Goal: Information Seeking & Learning: Compare options

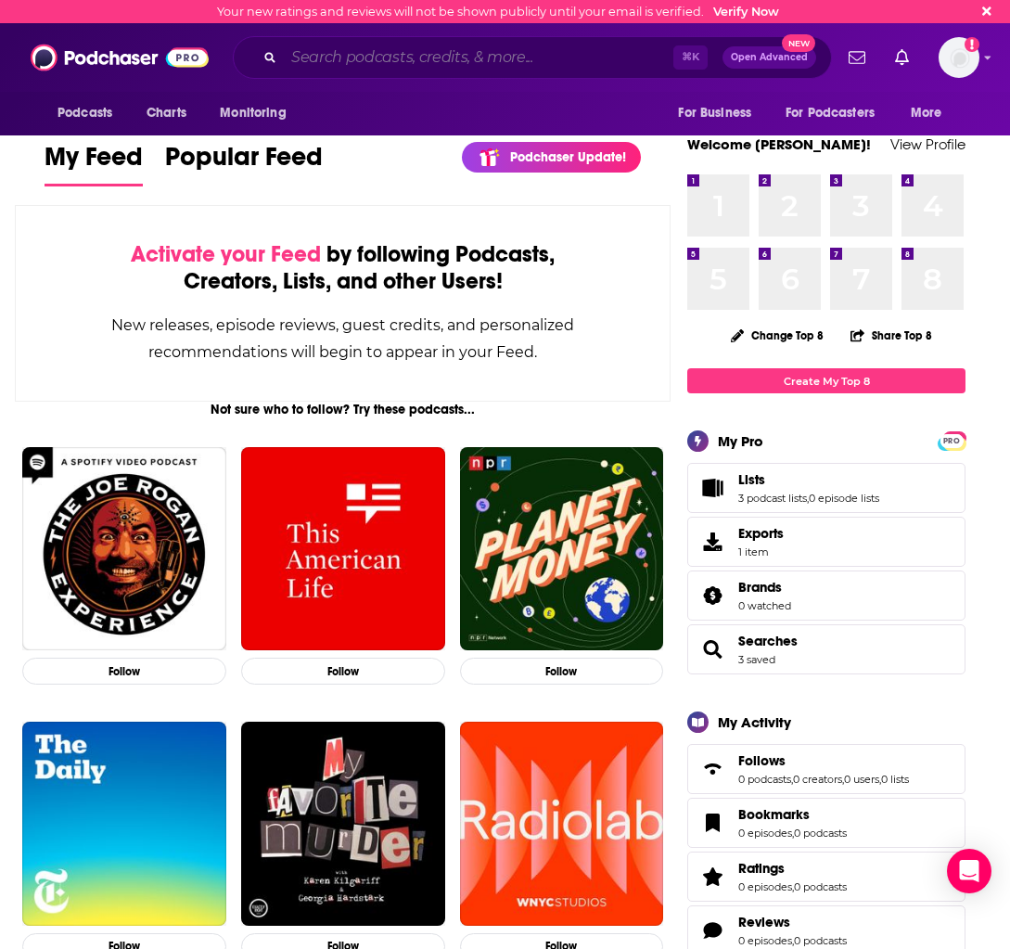
click at [368, 57] on input "Search podcasts, credits, & more..." at bounding box center [478, 58] width 389 height 30
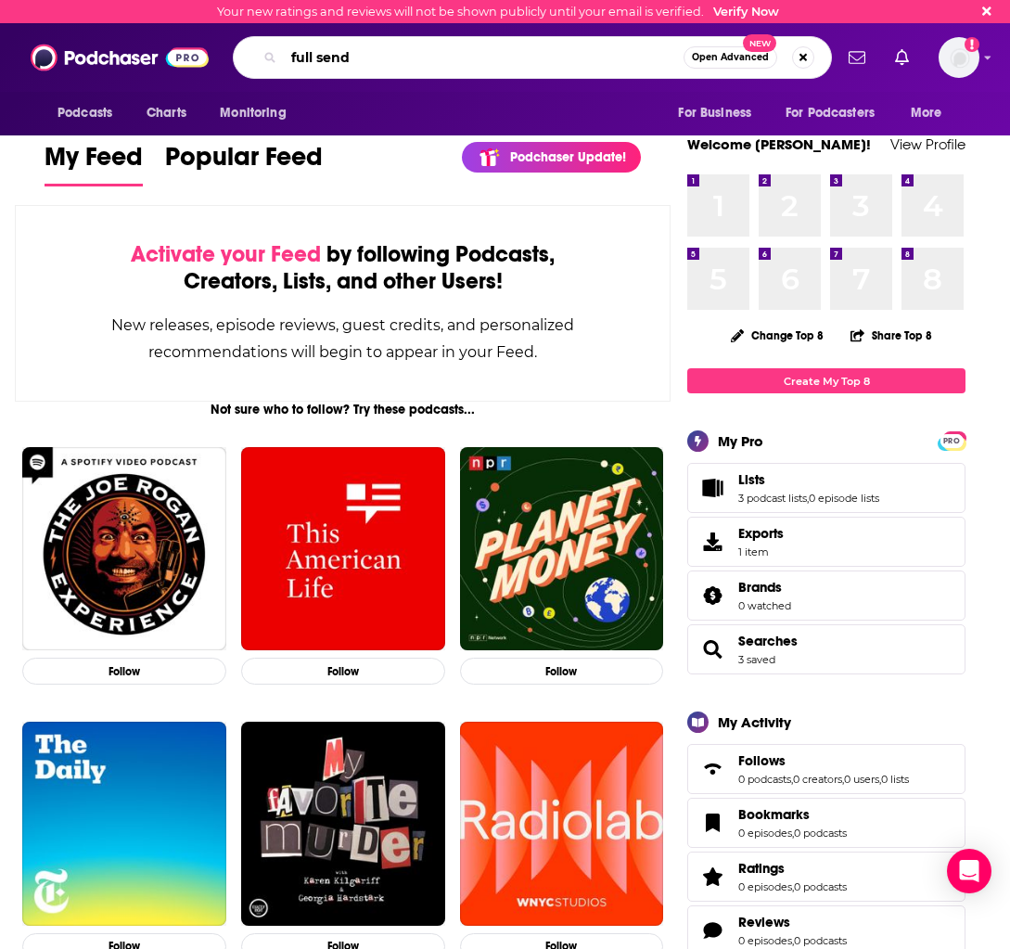
type input "full send"
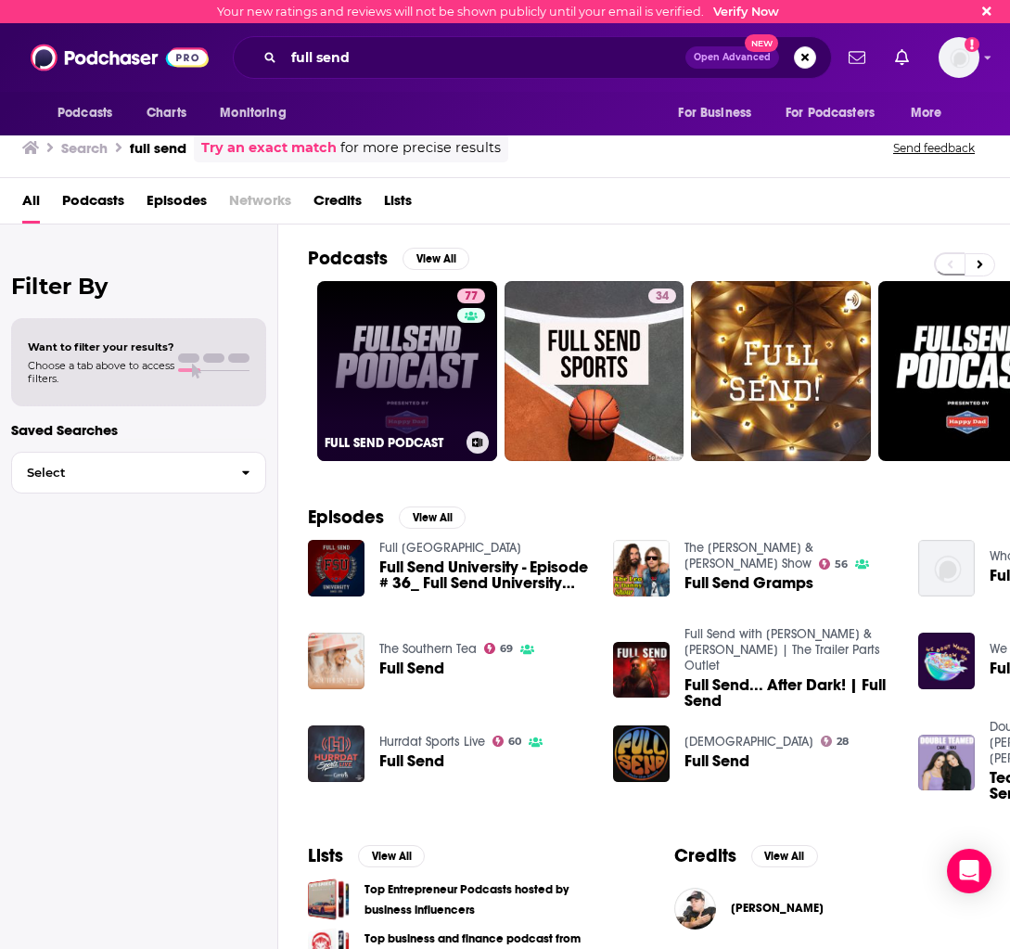
click at [422, 381] on link "77 FULL SEND PODCAST" at bounding box center [407, 371] width 180 height 180
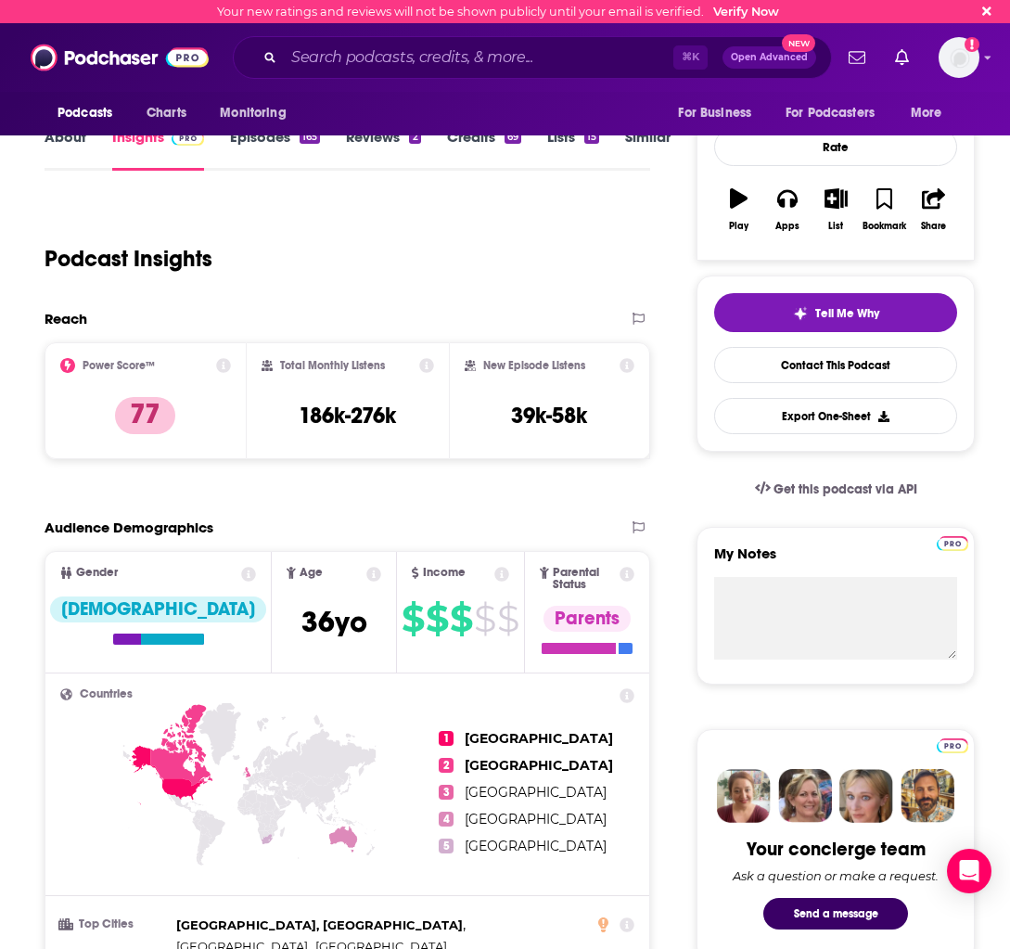
scroll to position [150, 0]
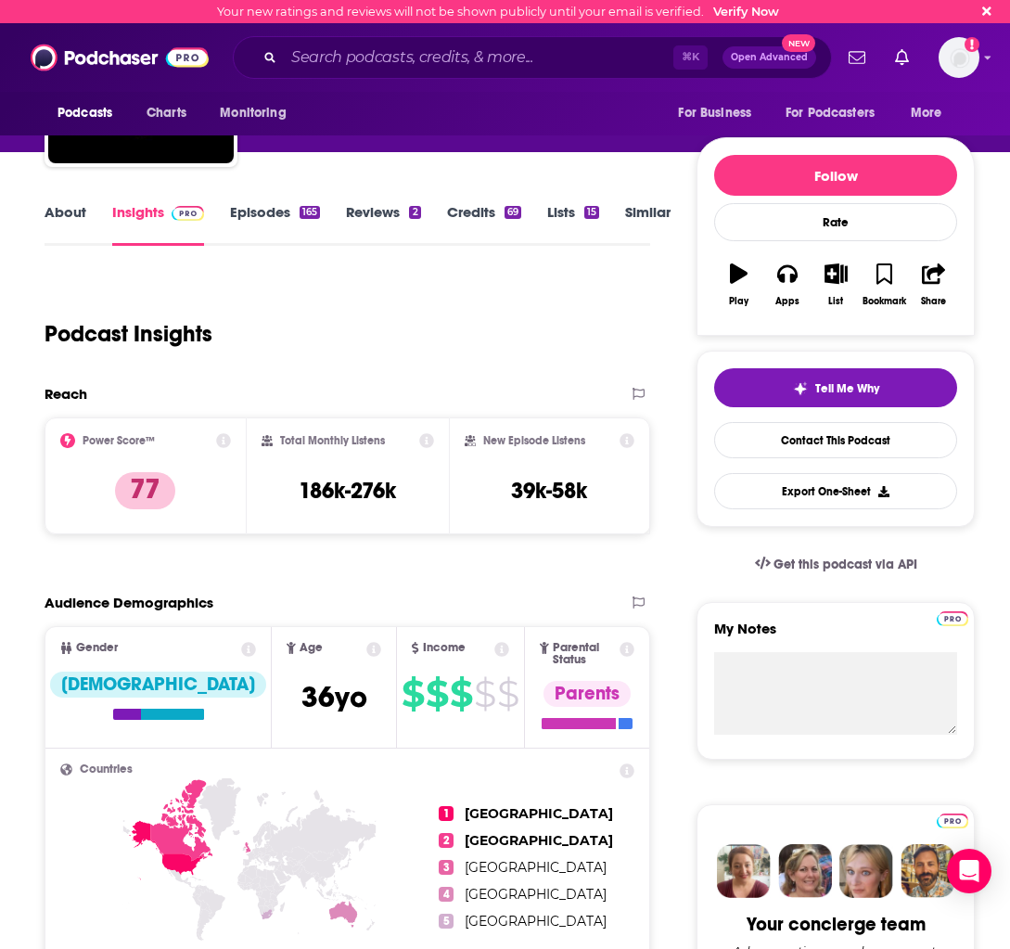
click at [642, 214] on link "Similar" at bounding box center [647, 224] width 45 height 43
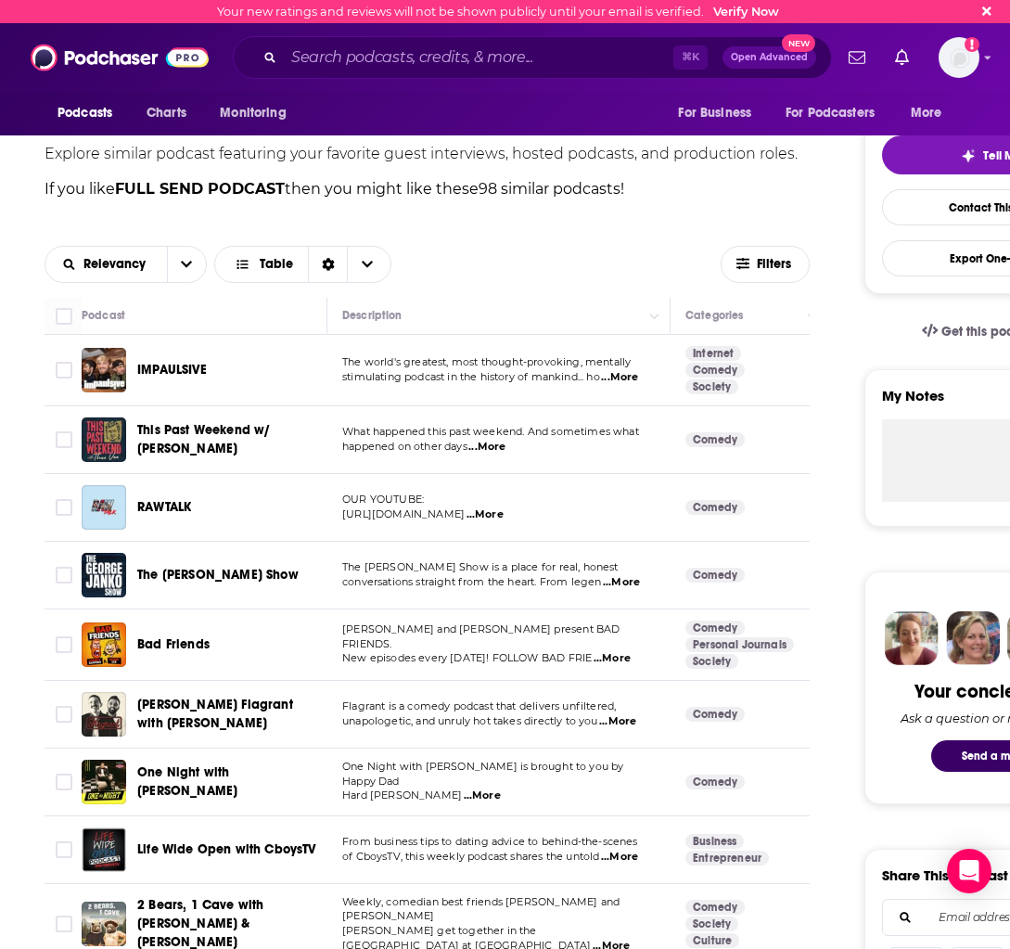
scroll to position [460, 0]
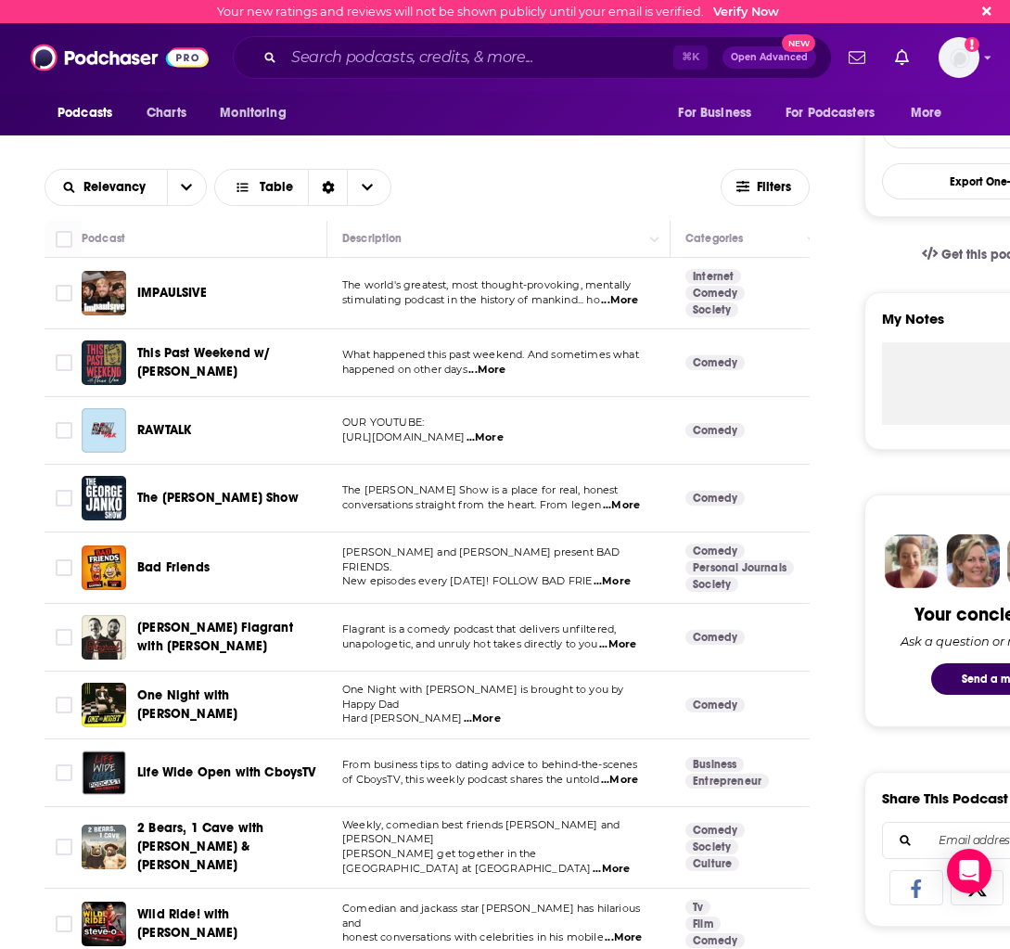
click at [211, 501] on span "The [PERSON_NAME] Show" at bounding box center [217, 498] width 161 height 16
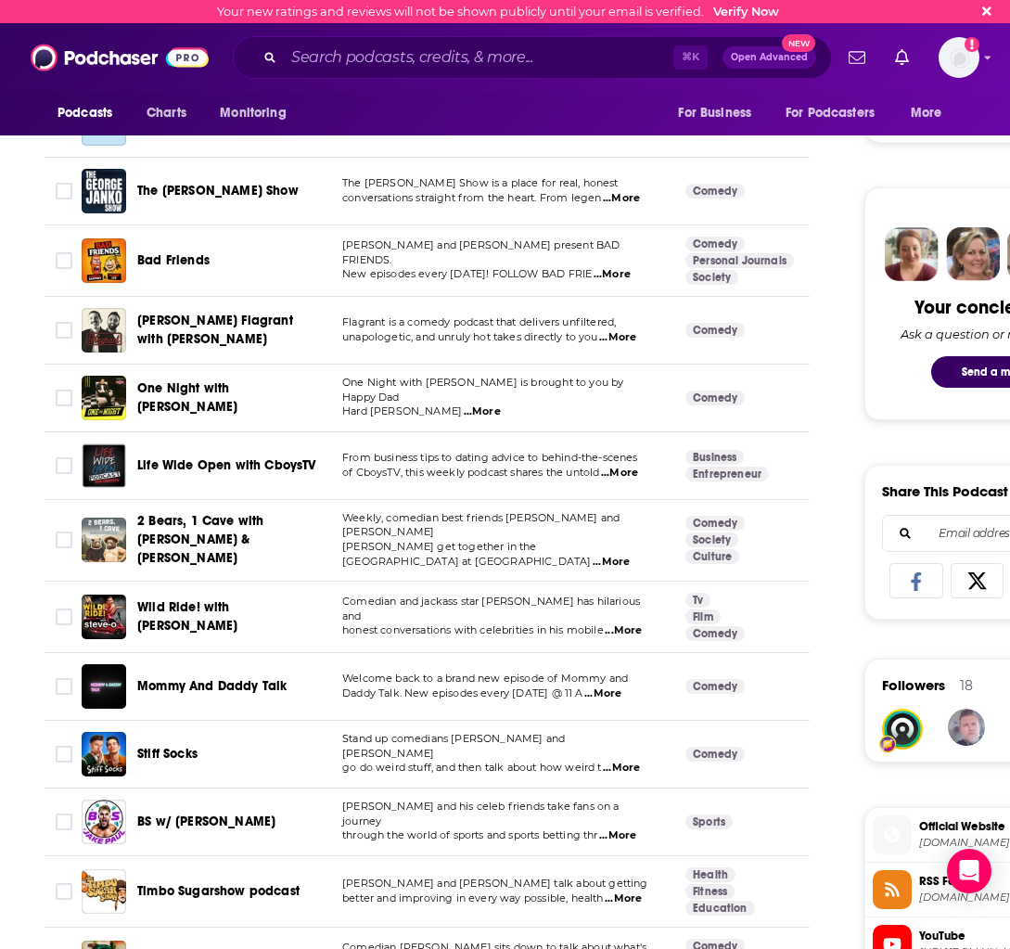
scroll to position [760, 0]
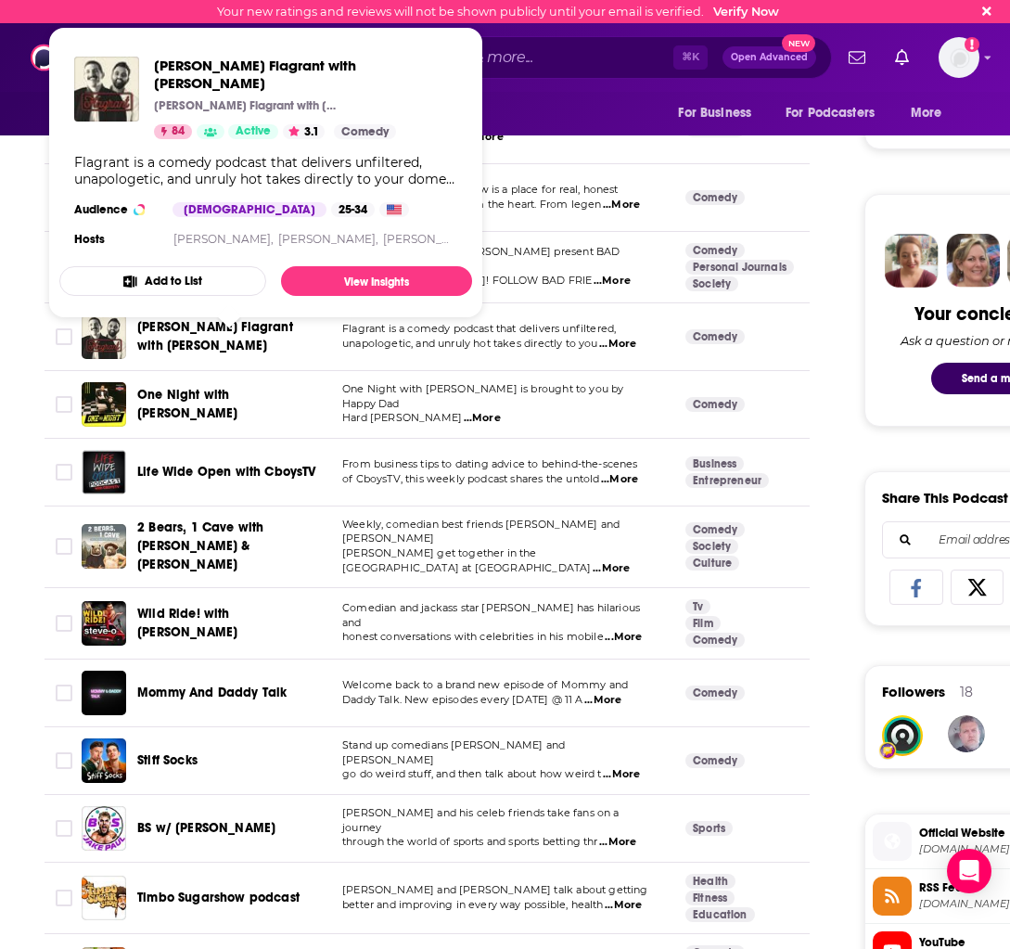
click at [200, 337] on span "[PERSON_NAME] Flagrant with [PERSON_NAME]" at bounding box center [229, 336] width 184 height 37
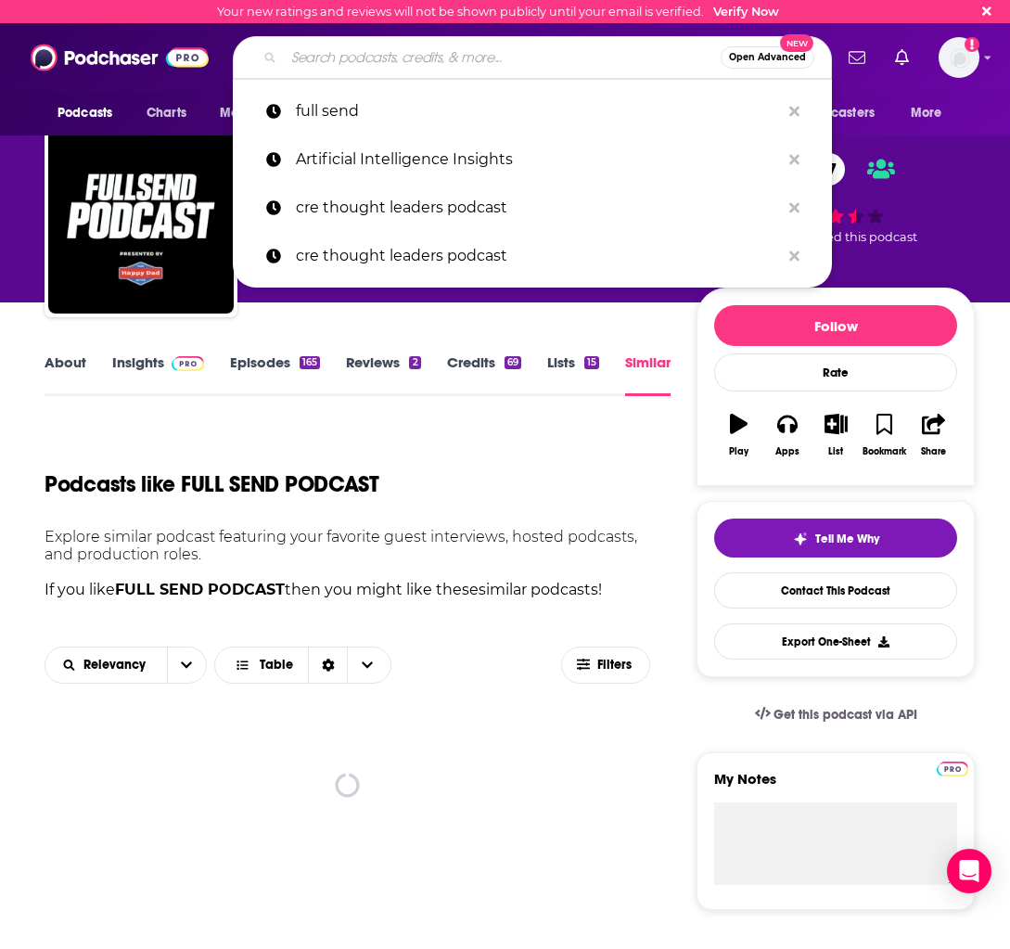
click at [577, 57] on input "Search podcasts, credits, & more..." at bounding box center [502, 58] width 437 height 30
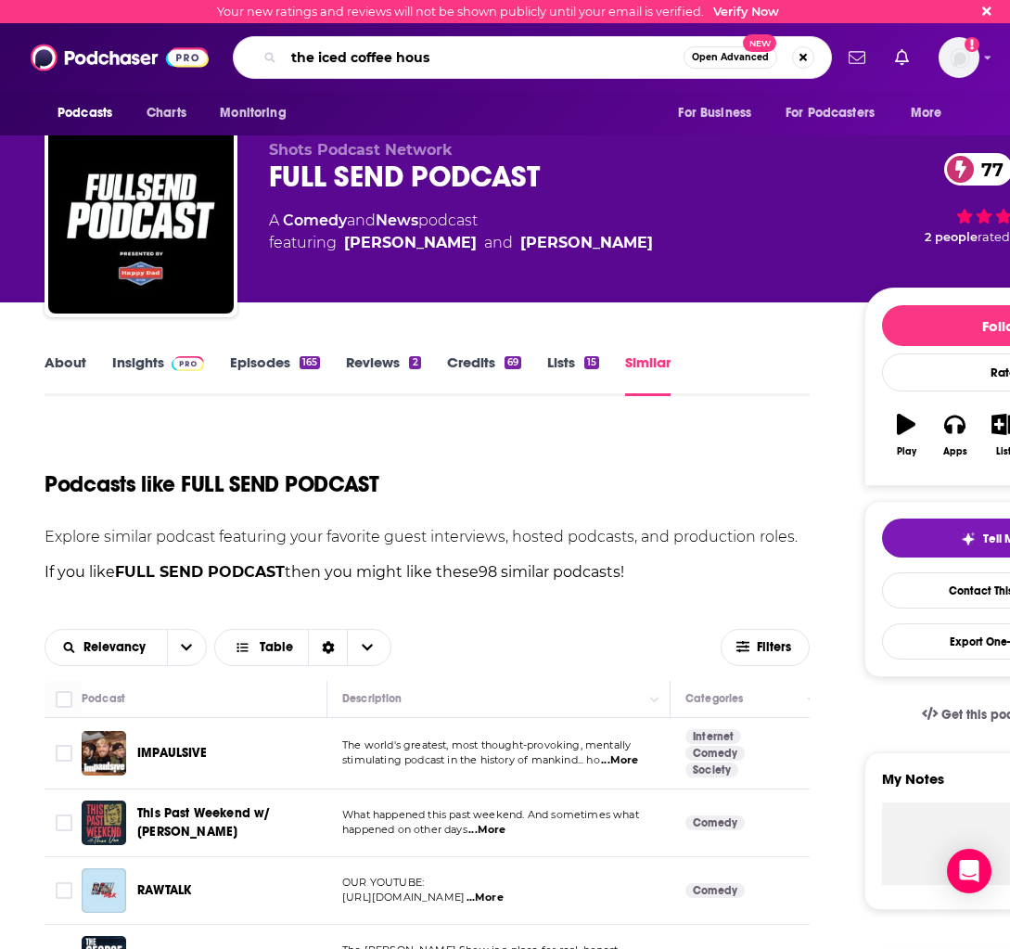
type input "the iced coffee house"
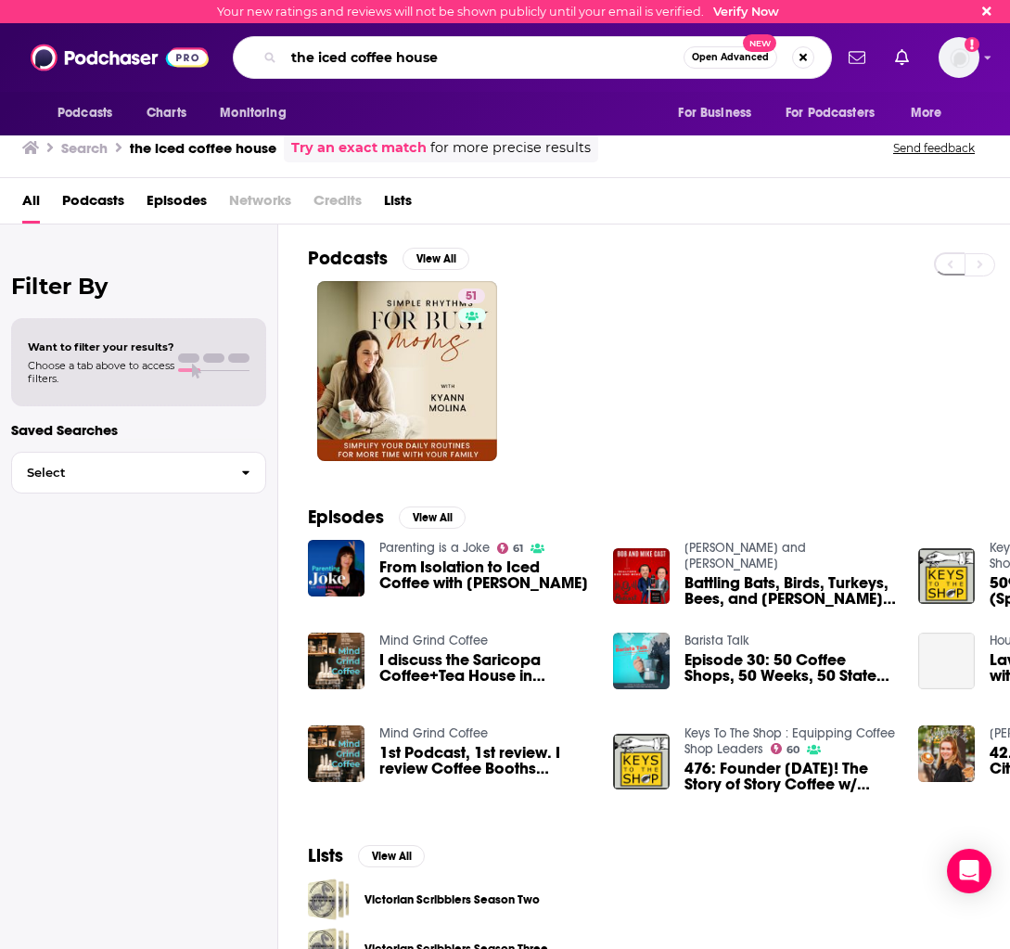
click at [456, 54] on input "the iced coffee house" at bounding box center [484, 58] width 400 height 30
type input "the iced coffee hour"
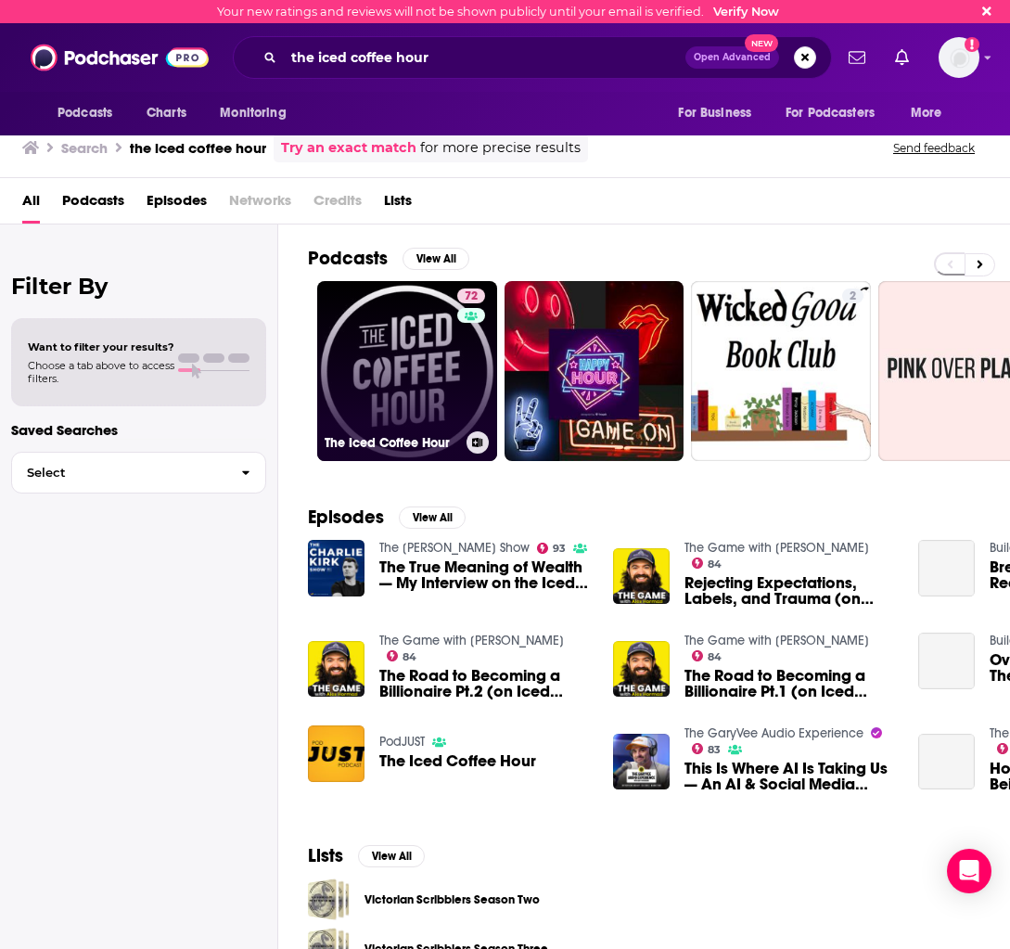
click at [395, 389] on link "72 The Iced Coffee Hour" at bounding box center [407, 371] width 180 height 180
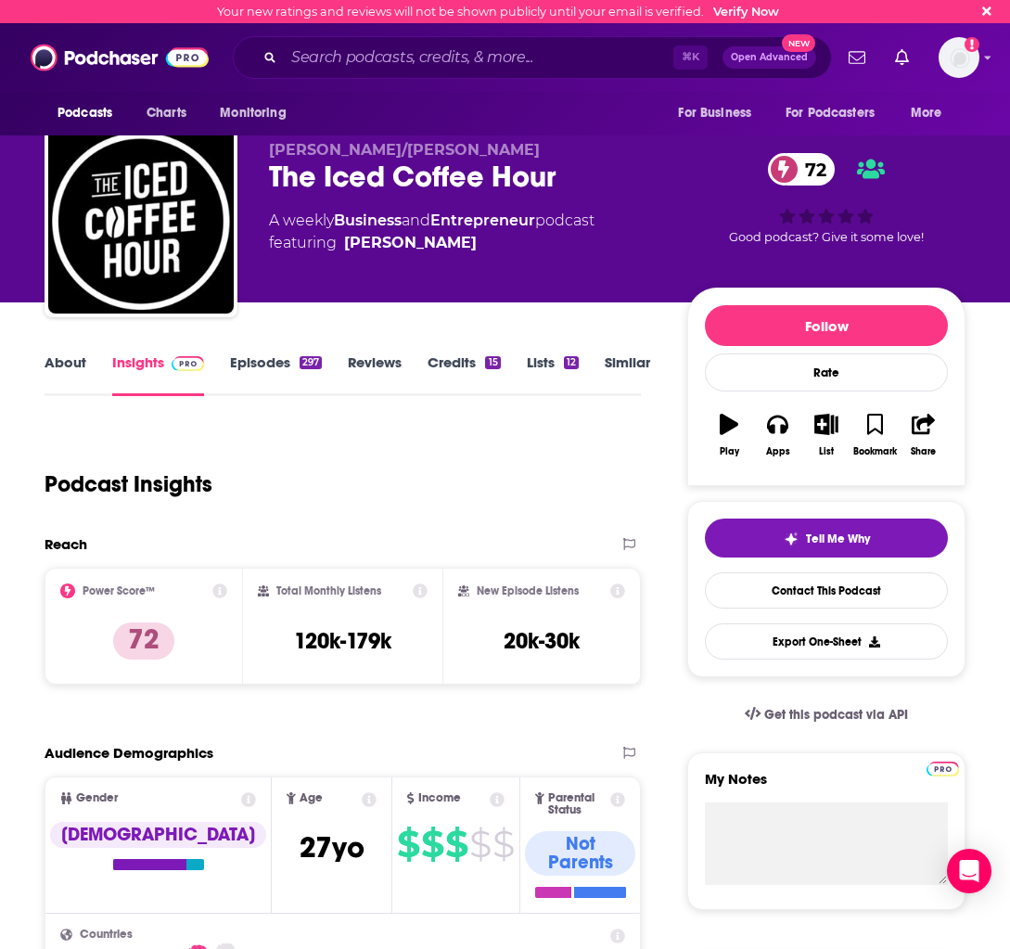
click at [619, 360] on link "Similar" at bounding box center [627, 374] width 45 height 43
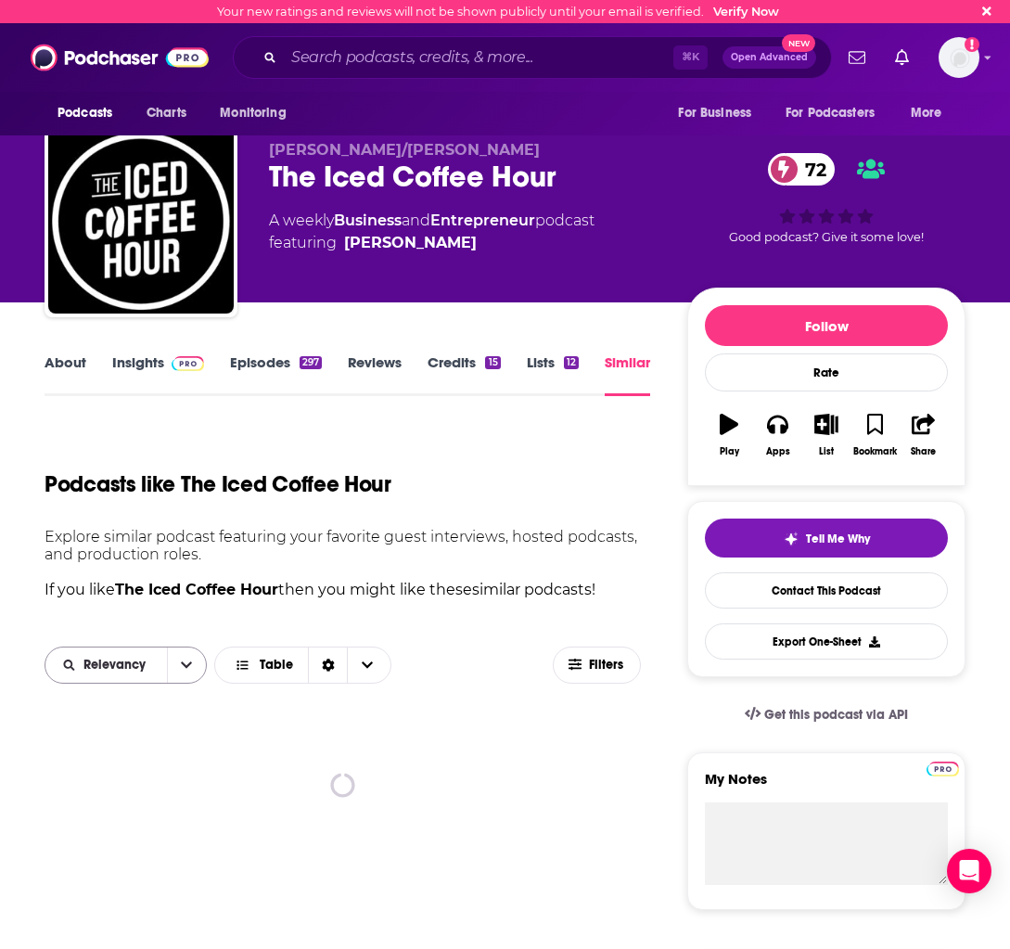
click at [188, 663] on button "open menu" at bounding box center [186, 664] width 39 height 35
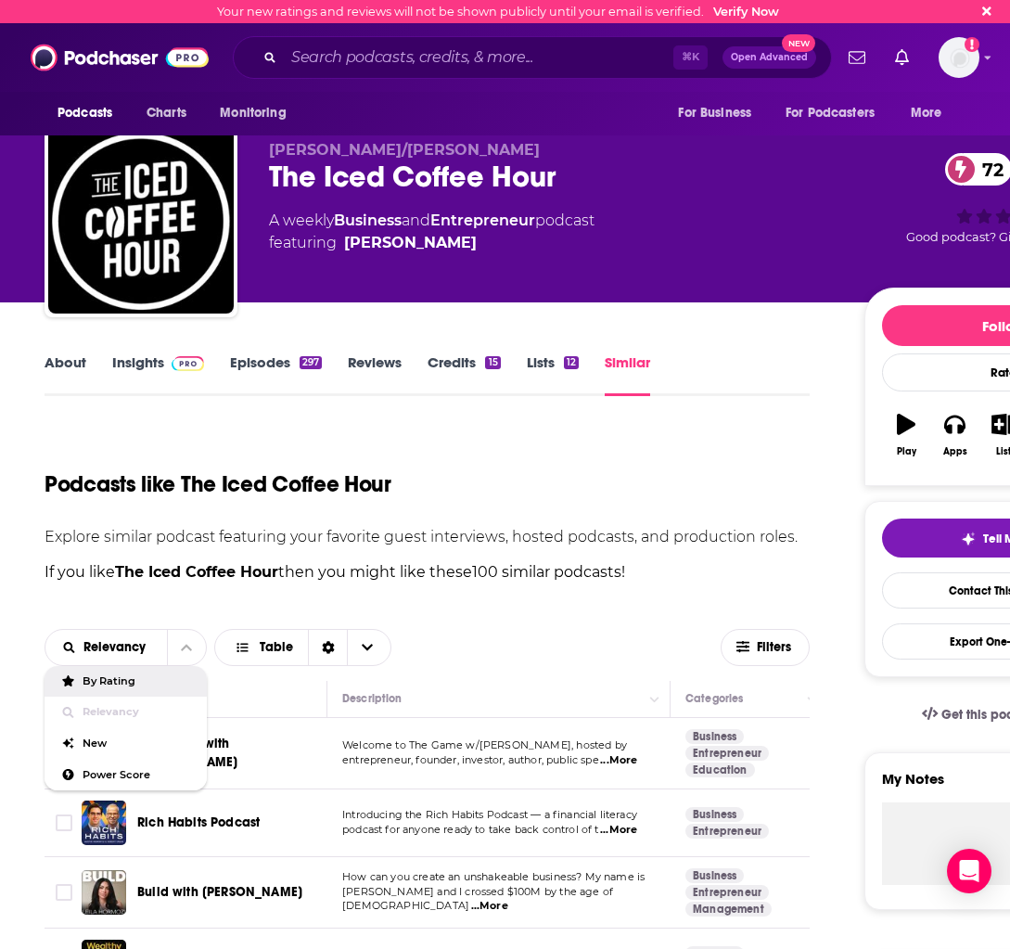
click at [213, 581] on p "If you like The Iced Coffee Hour then you might like these 100 similar podcasts…" at bounding box center [427, 572] width 765 height 24
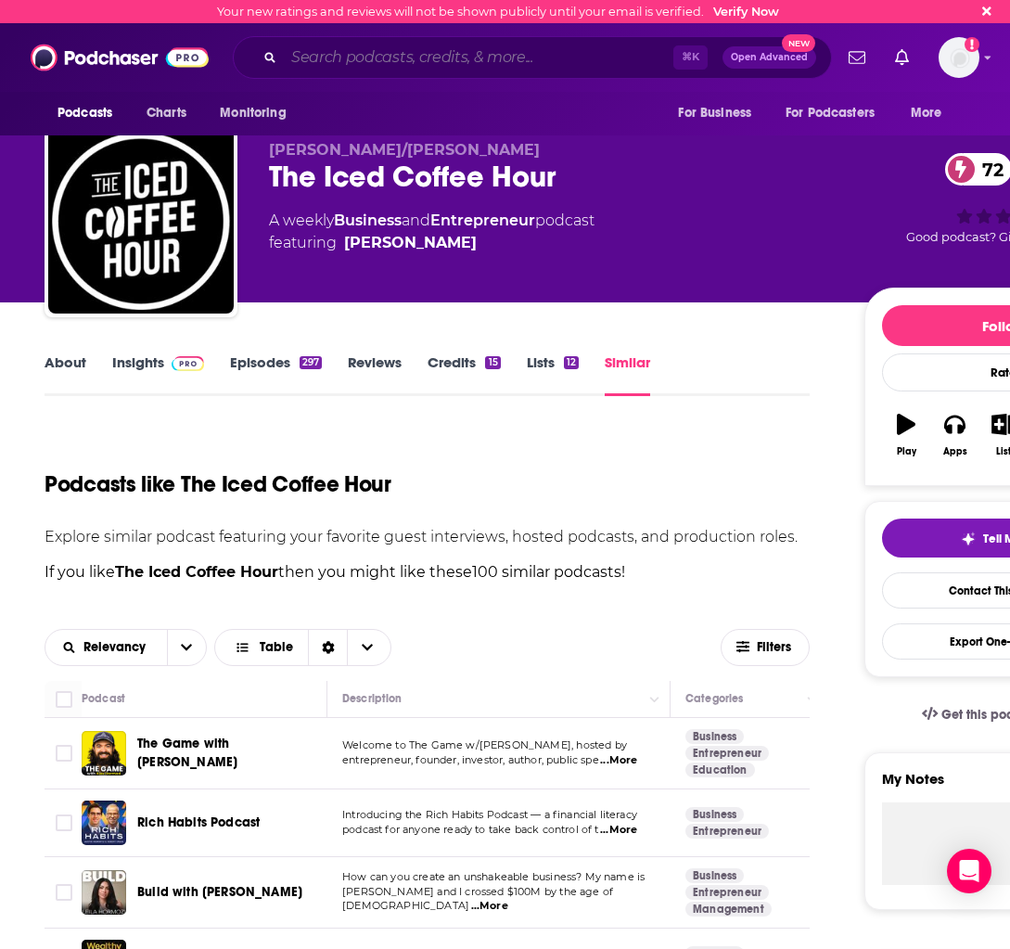
click at [311, 52] on input "Search podcasts, credits, & more..." at bounding box center [478, 58] width 389 height 30
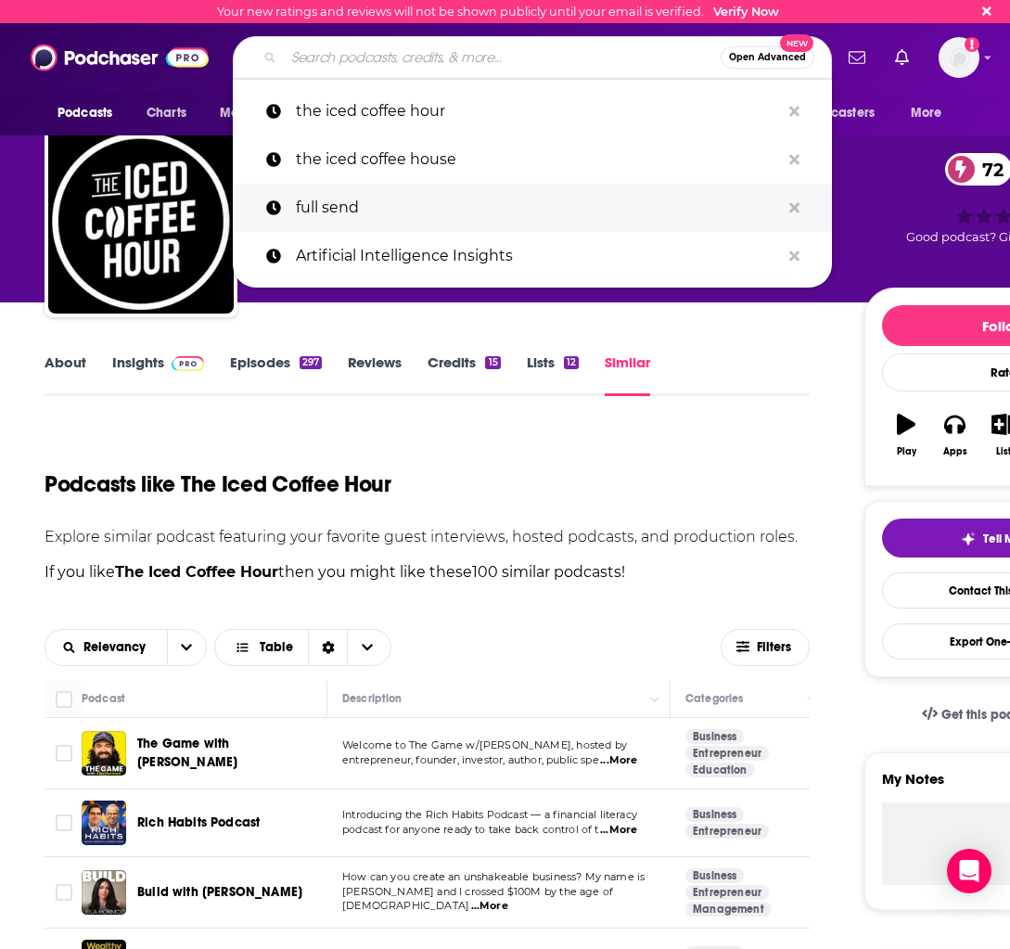
click at [487, 212] on p "full send" at bounding box center [538, 208] width 484 height 48
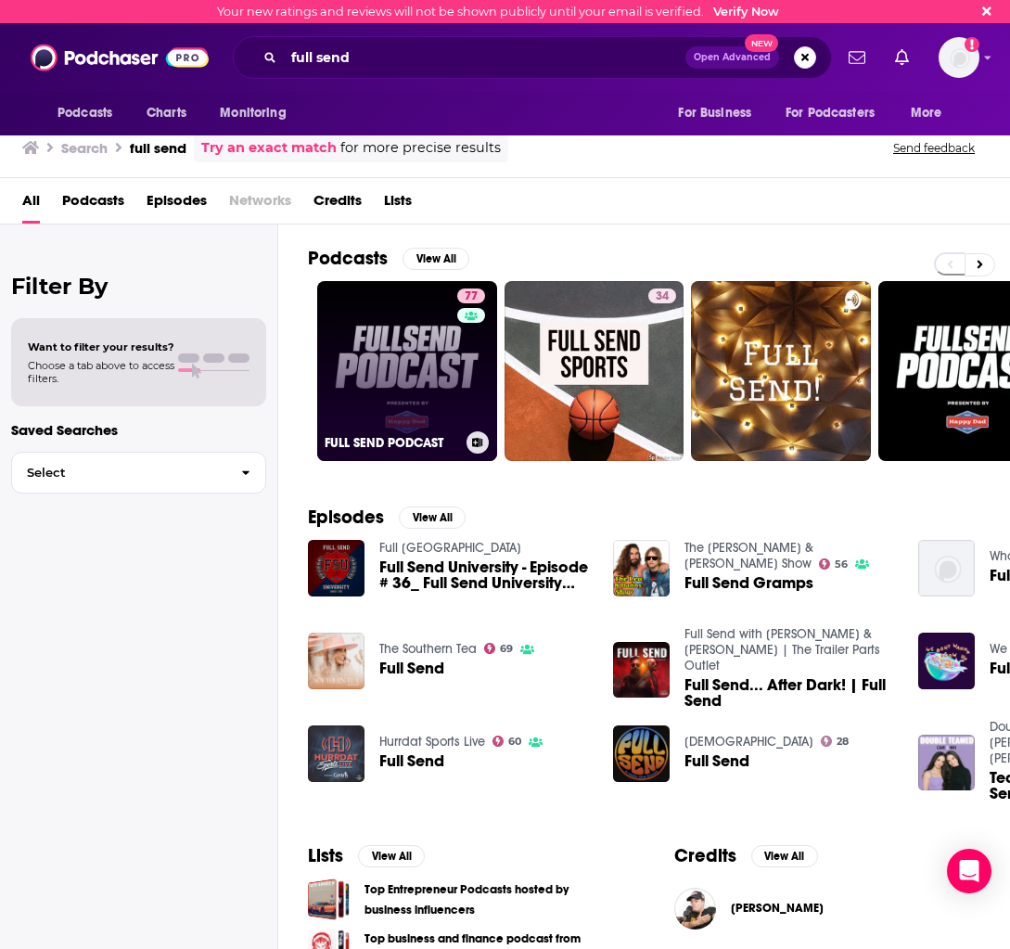
click at [407, 311] on link "77 FULL SEND PODCAST" at bounding box center [407, 371] width 180 height 180
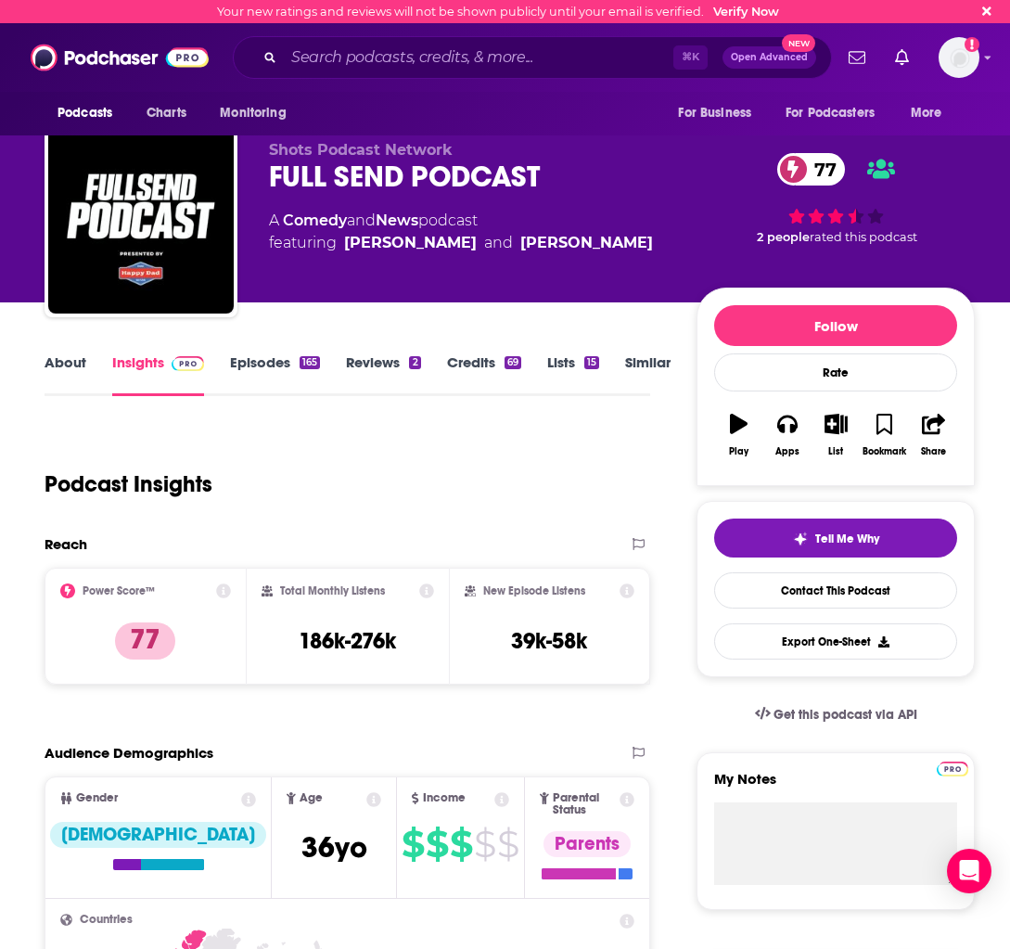
click at [632, 358] on link "Similar" at bounding box center [647, 374] width 45 height 43
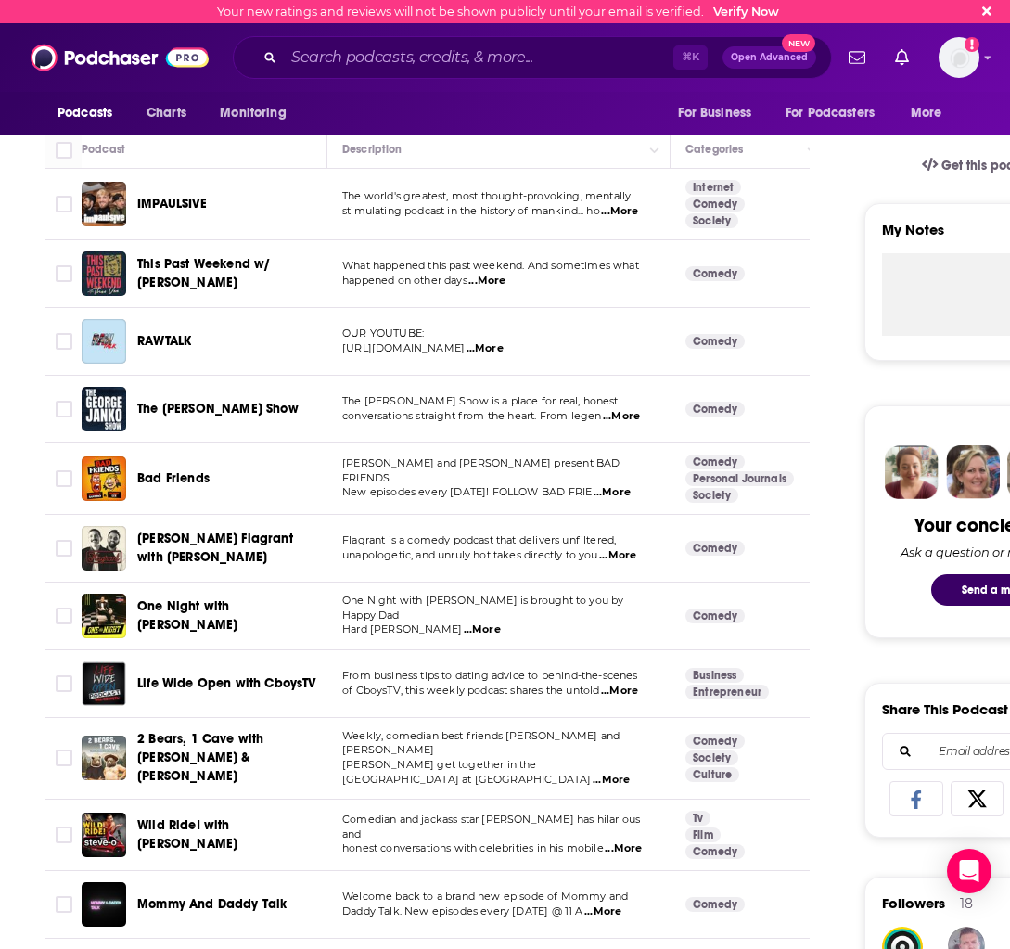
scroll to position [472, 0]
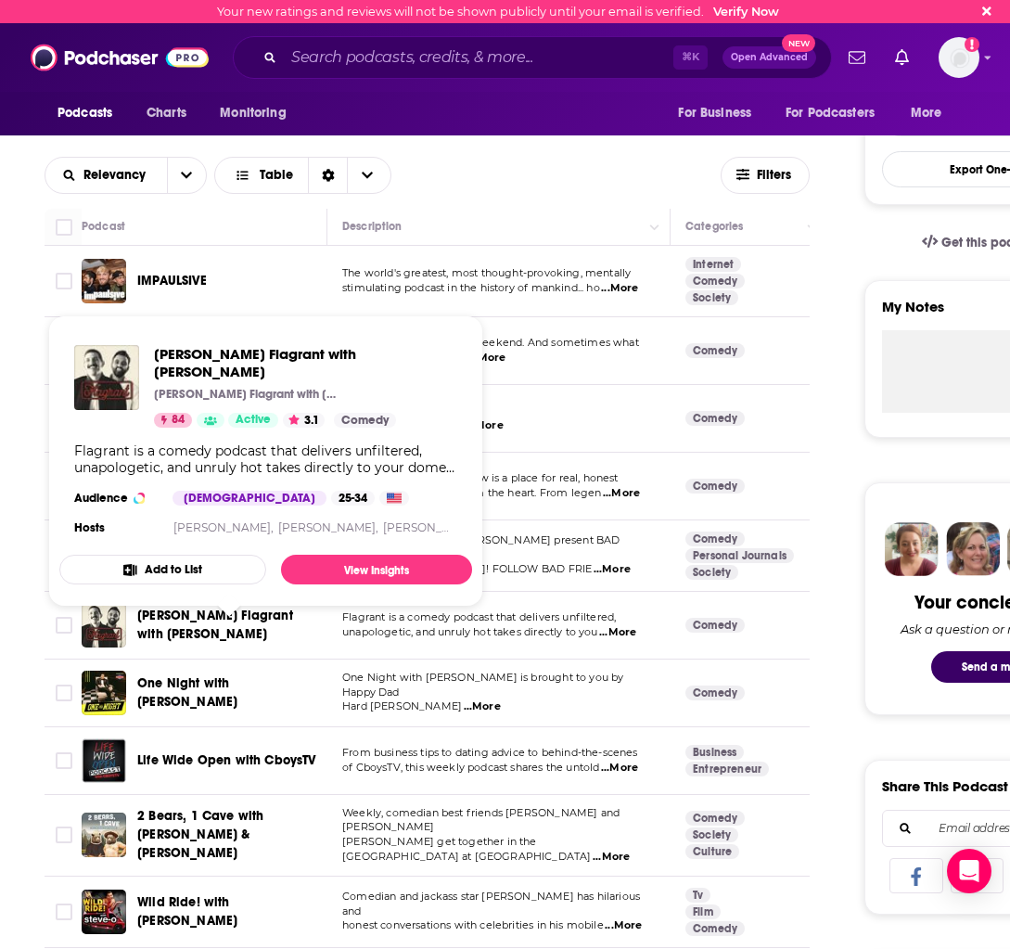
click at [215, 619] on span "[PERSON_NAME] Flagrant with [PERSON_NAME]" at bounding box center [215, 624] width 156 height 34
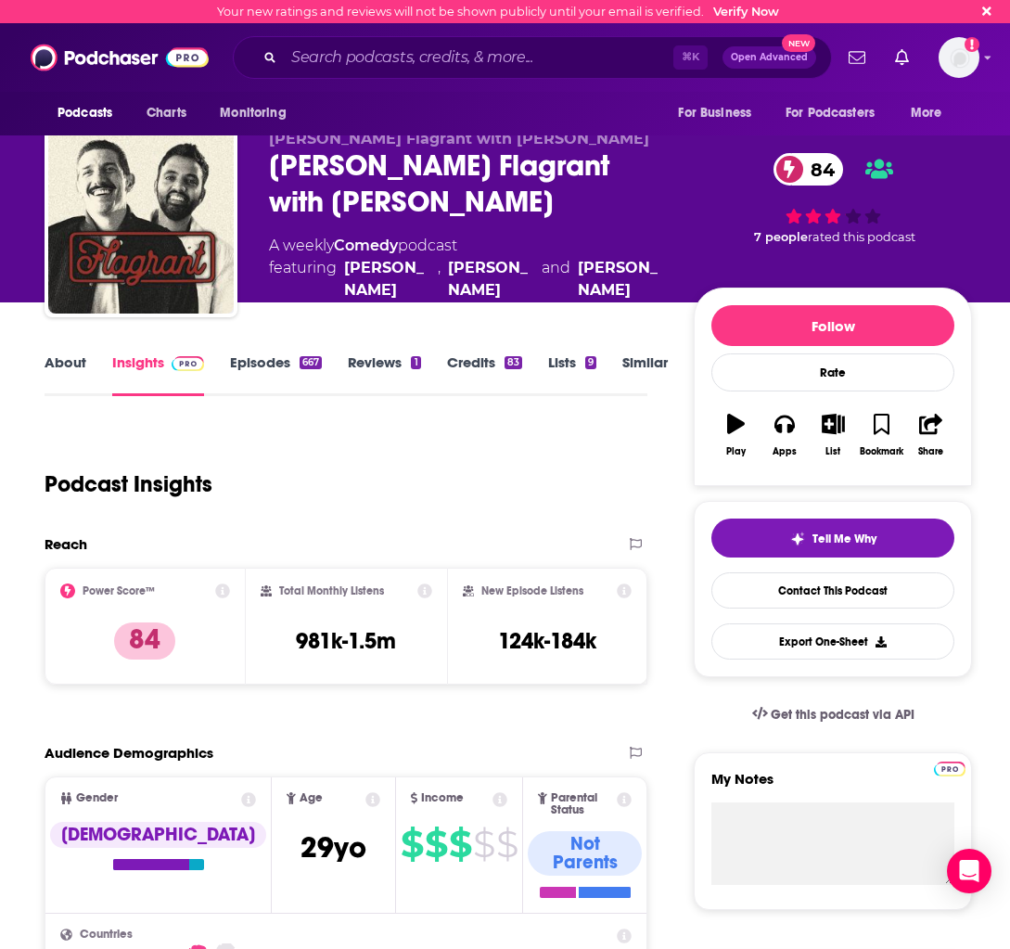
click at [640, 364] on link "Similar" at bounding box center [644, 374] width 45 height 43
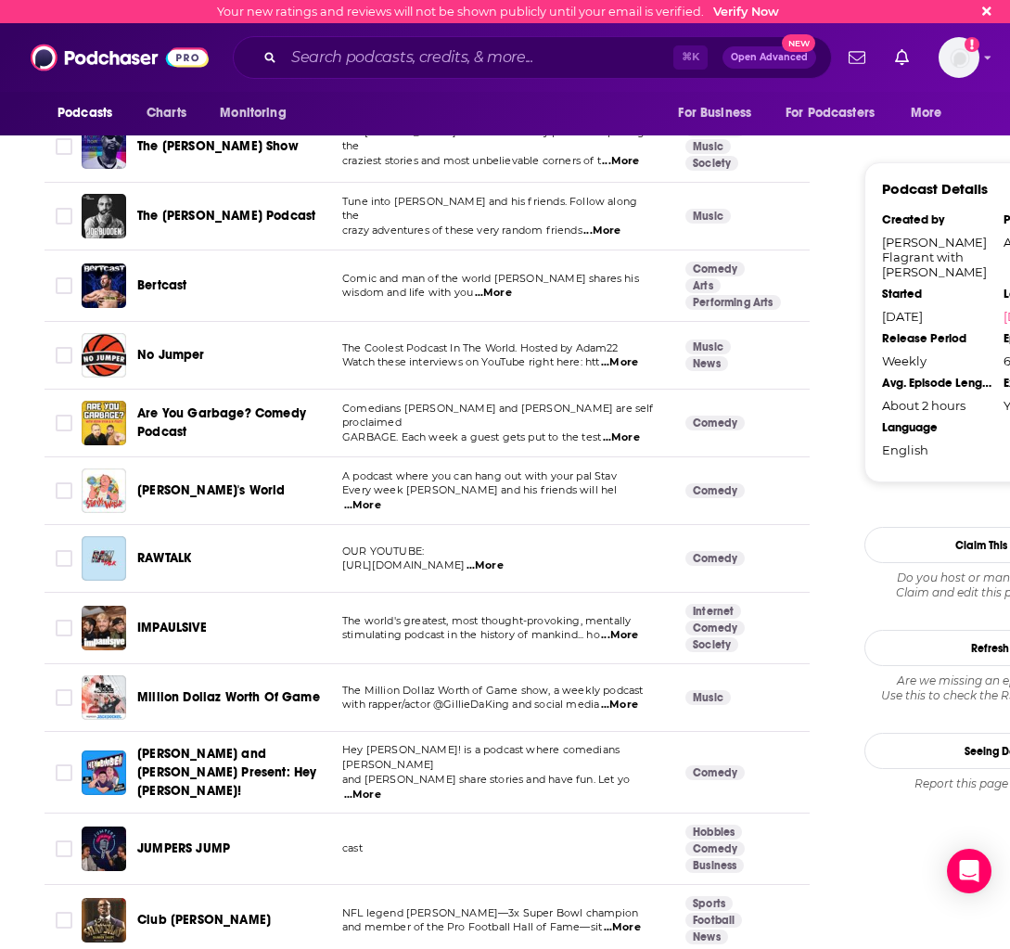
scroll to position [1808, 0]
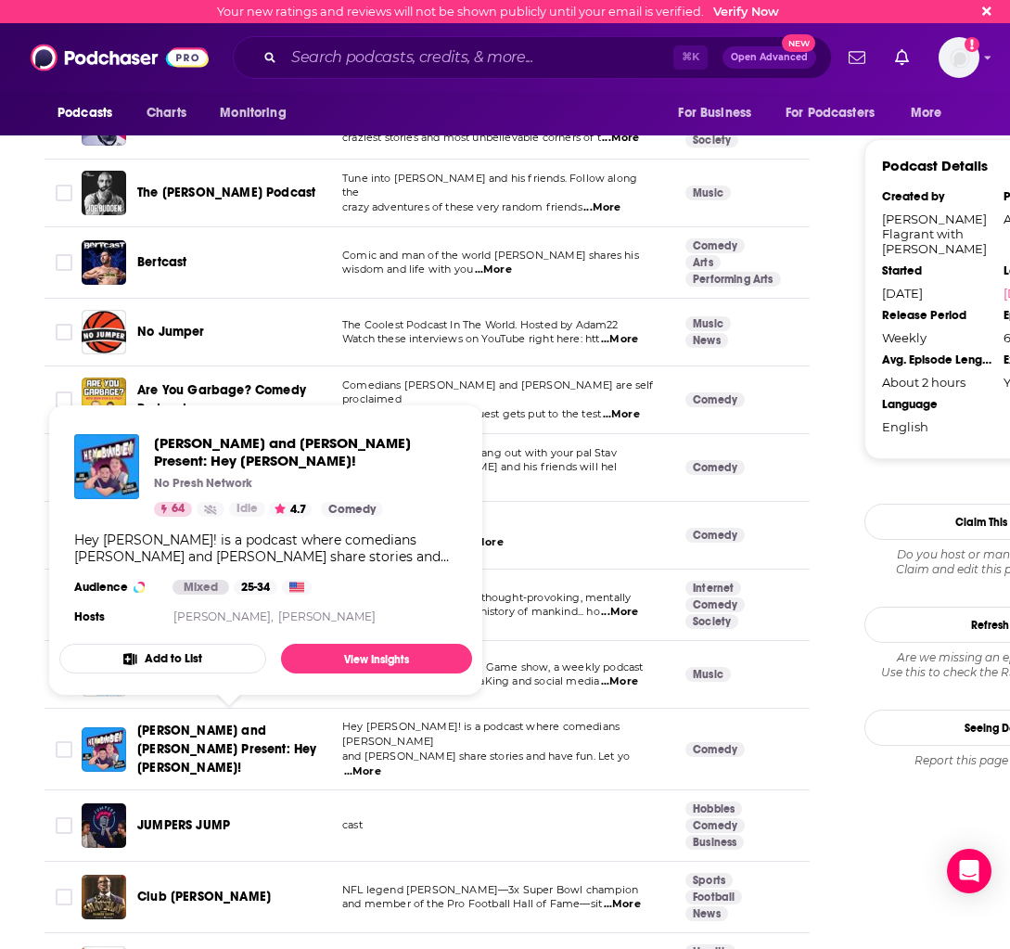
click at [465, 535] on span "[URL][DOMAIN_NAME]" at bounding box center [403, 541] width 122 height 13
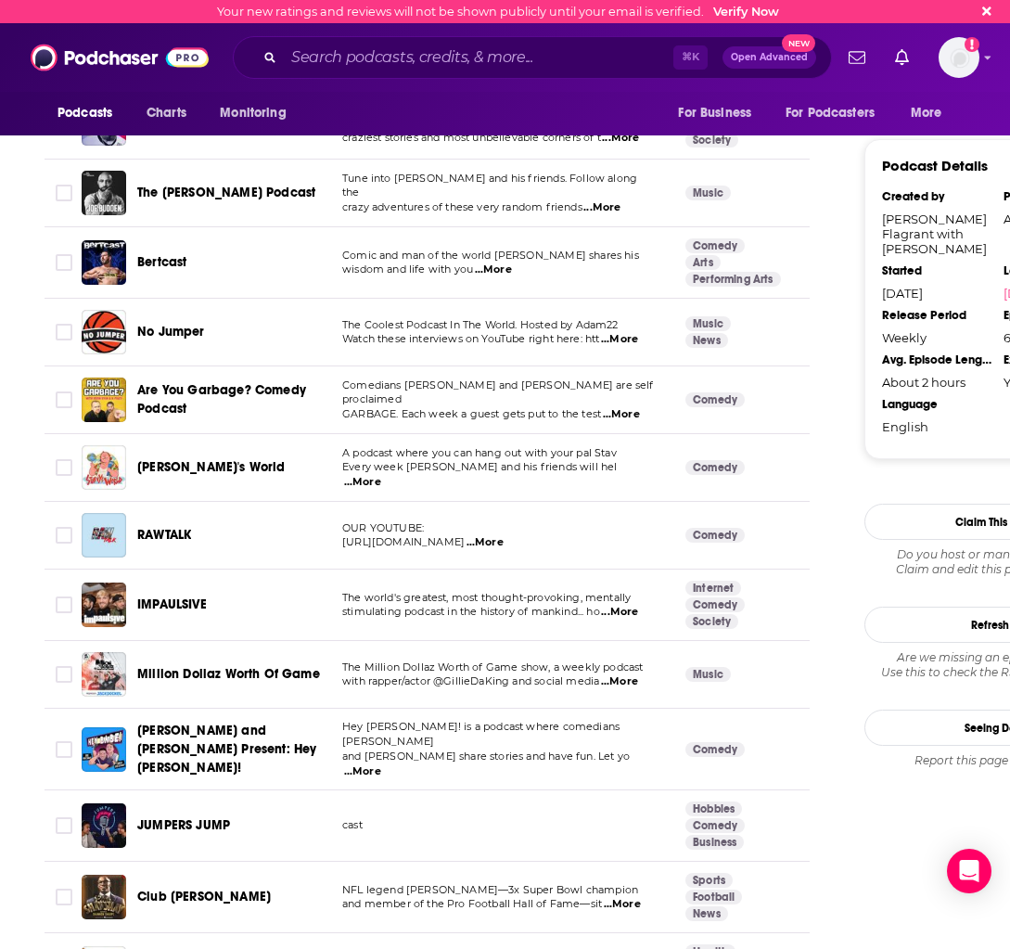
click at [165, 527] on span "RAWTALK" at bounding box center [164, 535] width 54 height 16
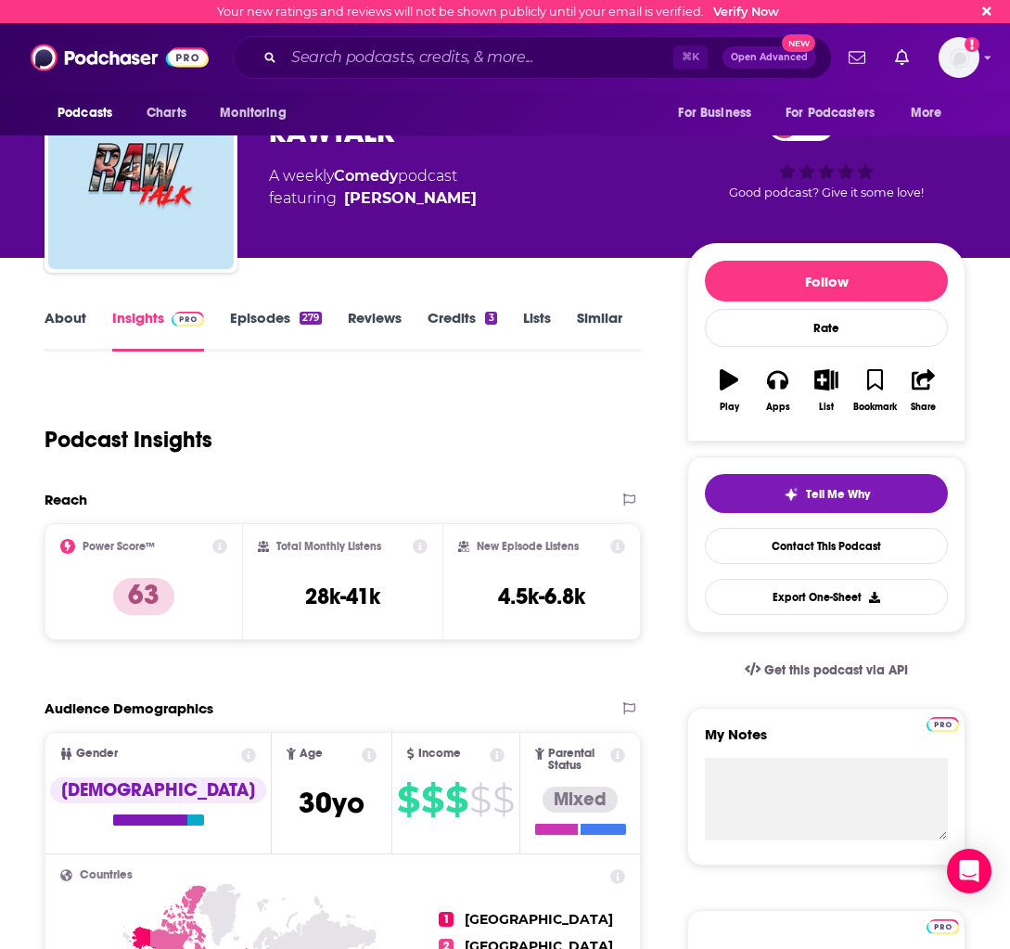
scroll to position [40, 0]
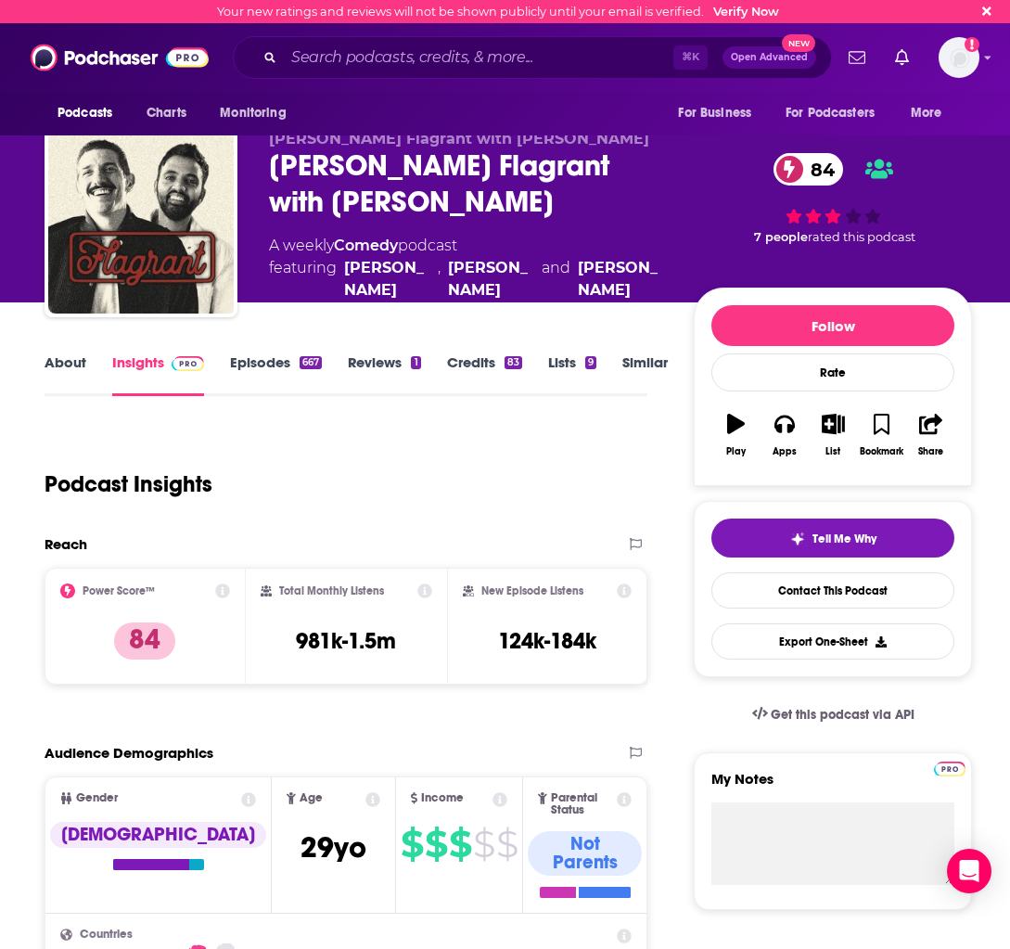
click at [662, 366] on link "Similar" at bounding box center [644, 374] width 45 height 43
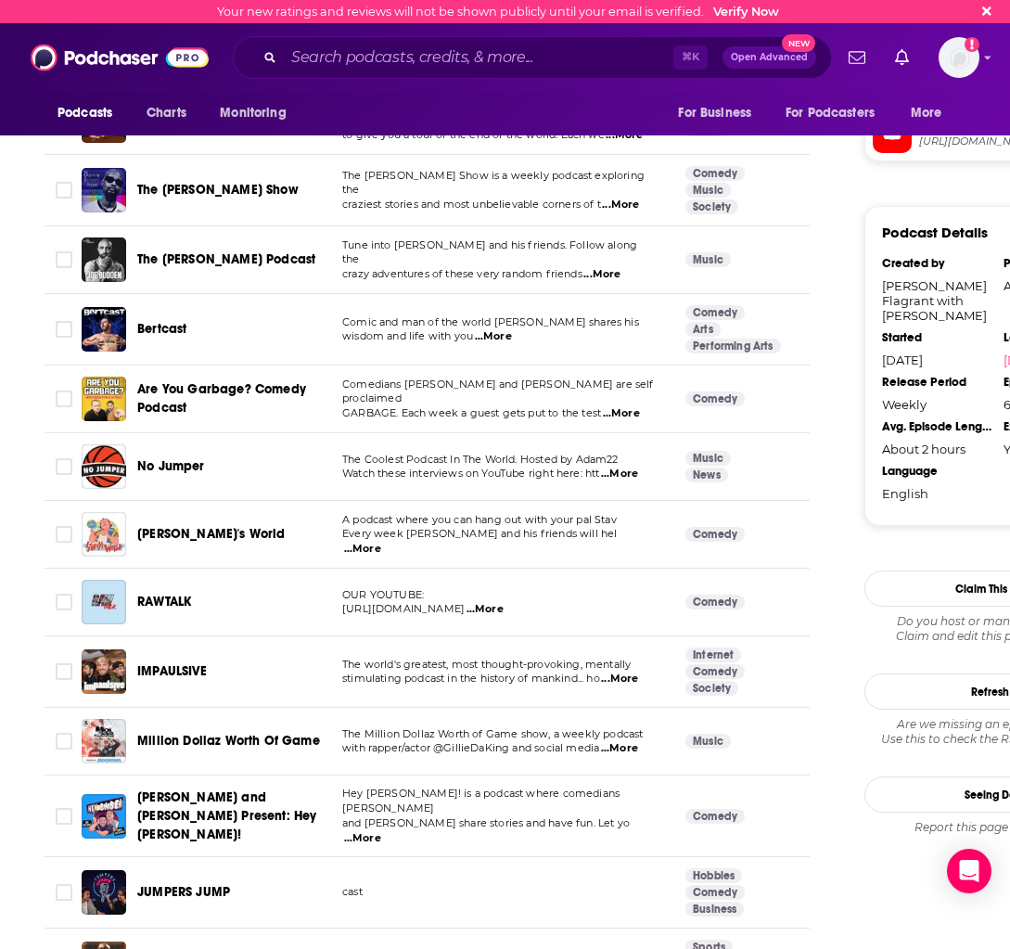
scroll to position [1742, 0]
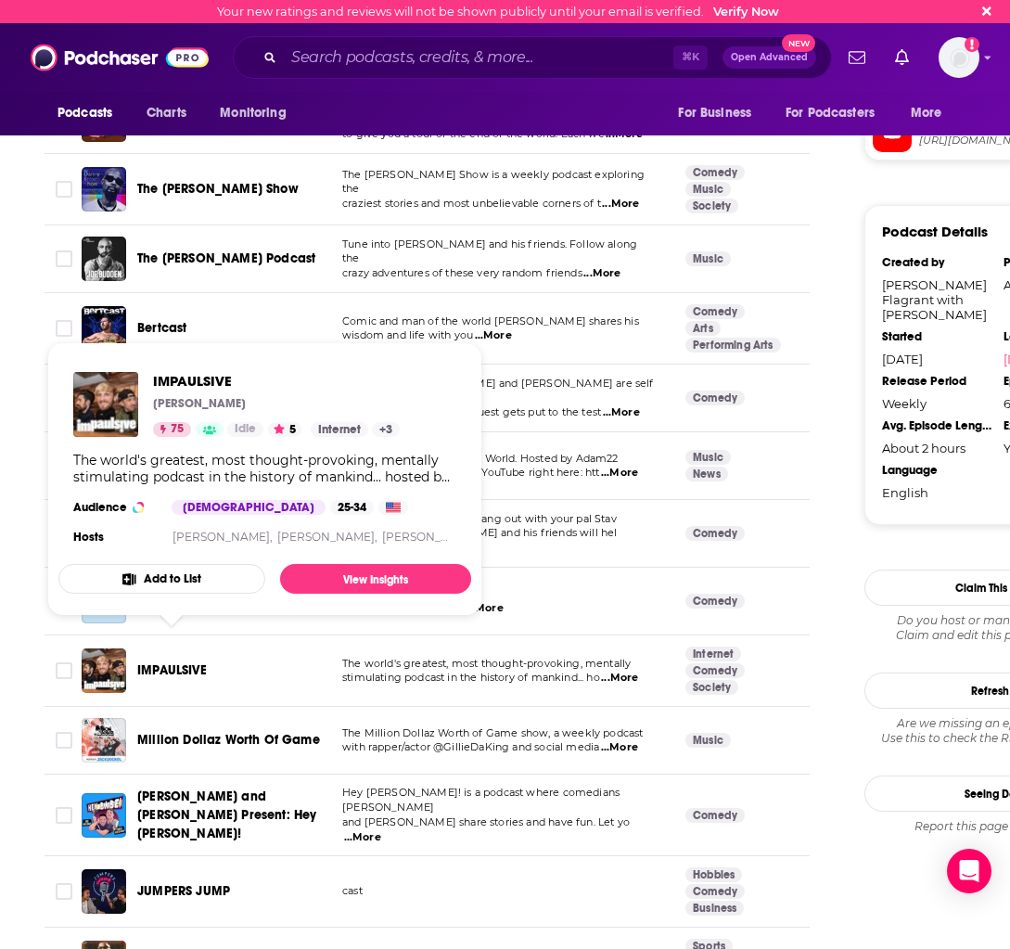
click at [167, 662] on span "IMPAULSIVE" at bounding box center [172, 670] width 70 height 16
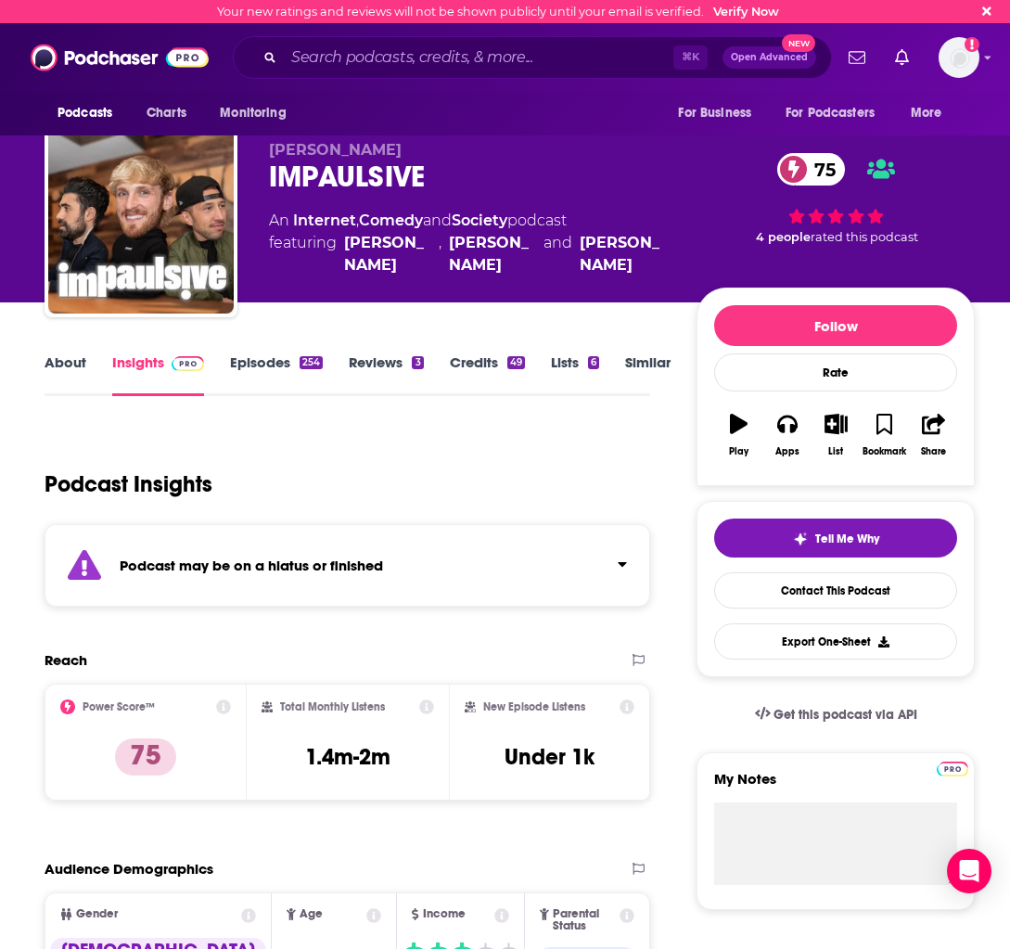
click at [642, 355] on link "Similar" at bounding box center [647, 374] width 45 height 43
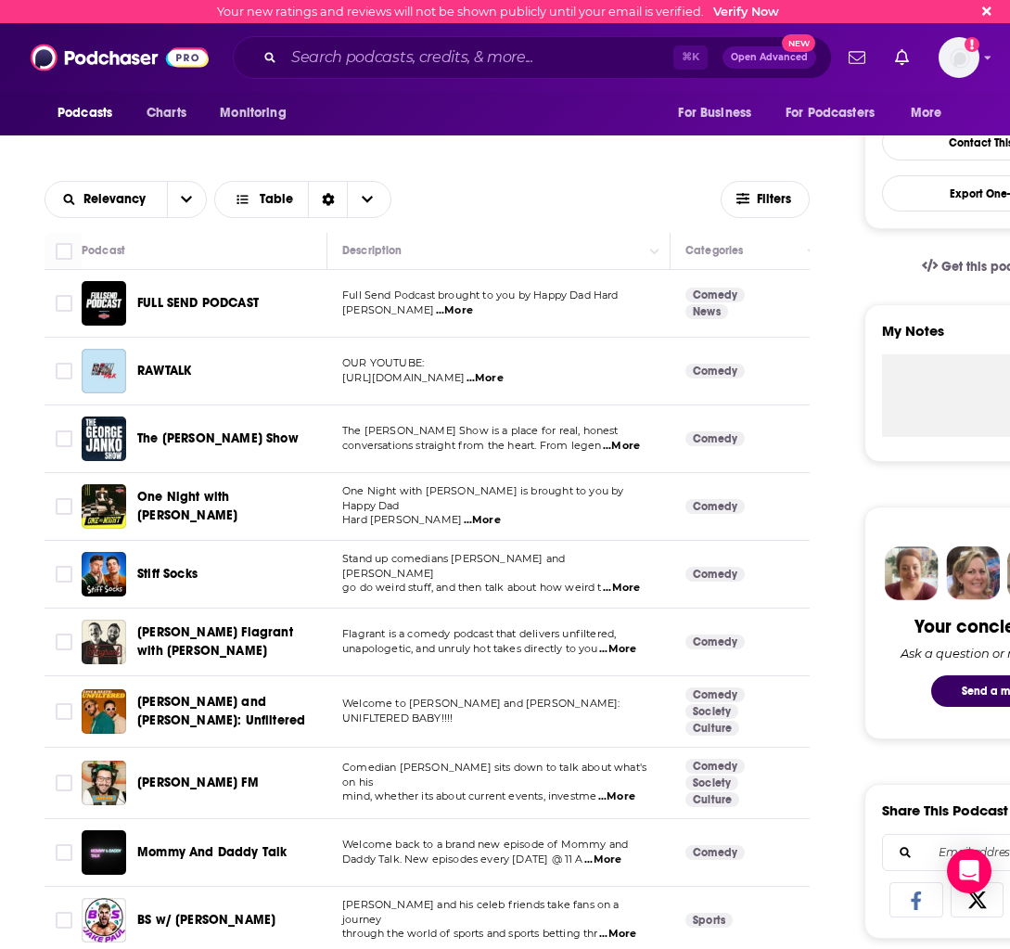
scroll to position [449, 0]
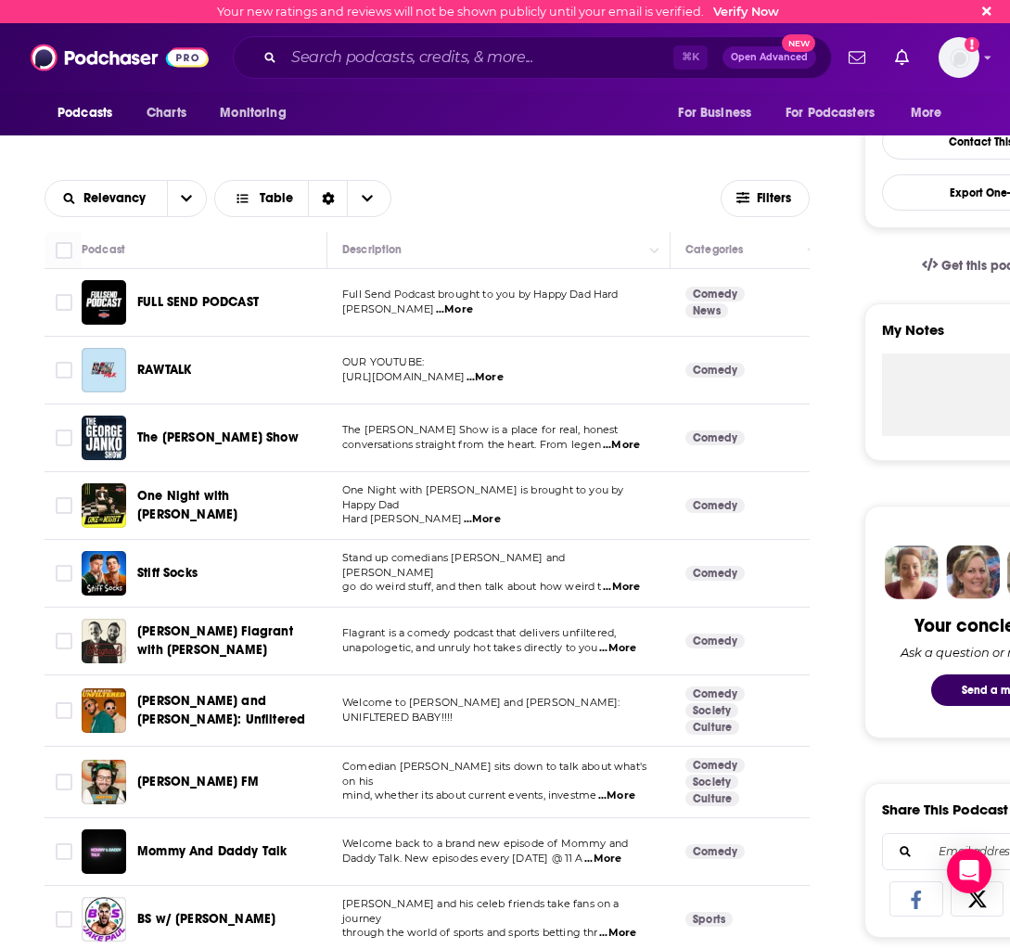
click at [626, 580] on span "...More" at bounding box center [621, 587] width 37 height 15
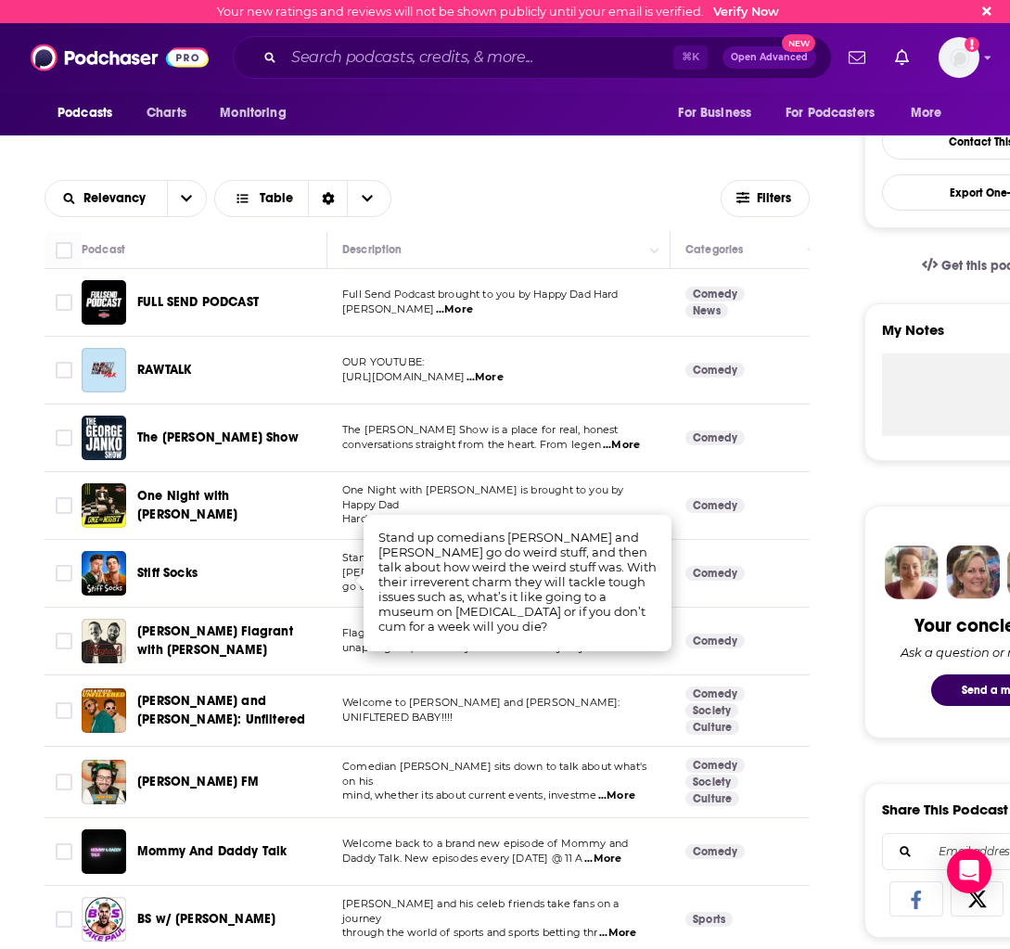
click at [262, 554] on div "Stiff Socks" at bounding box center [233, 573] width 193 height 45
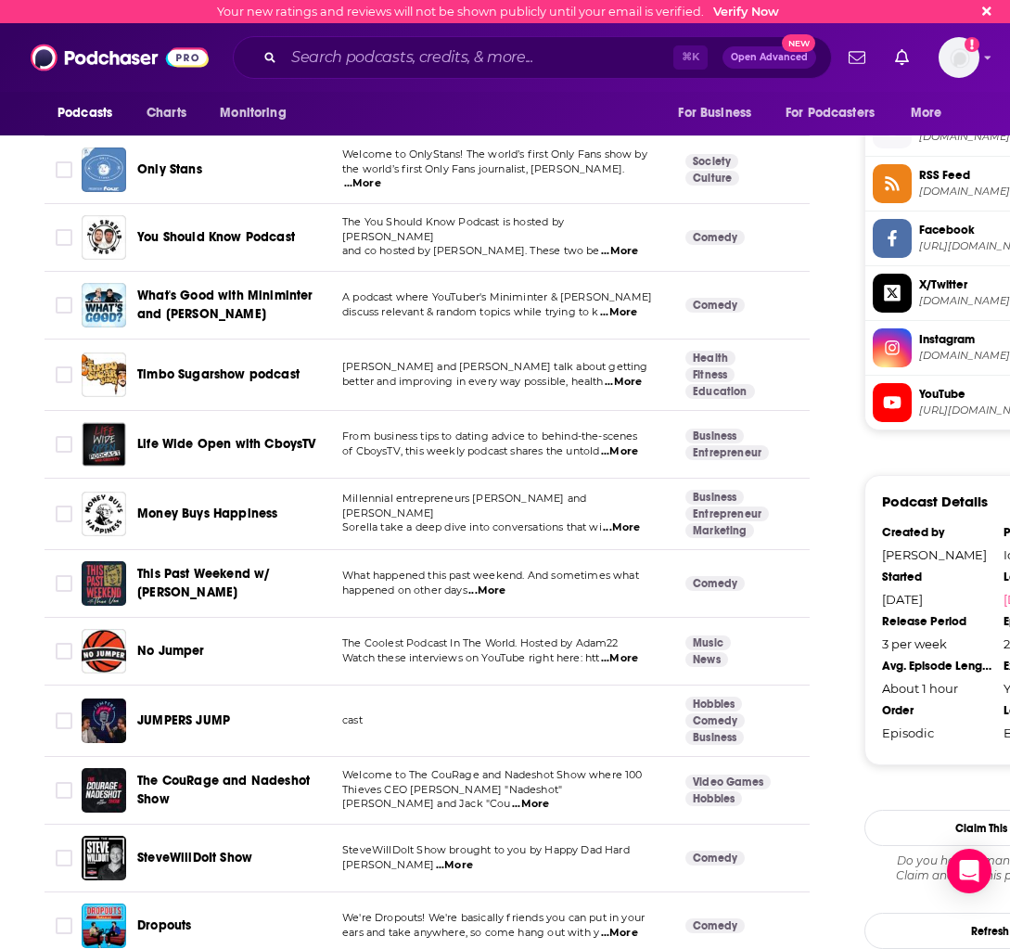
scroll to position [1487, 0]
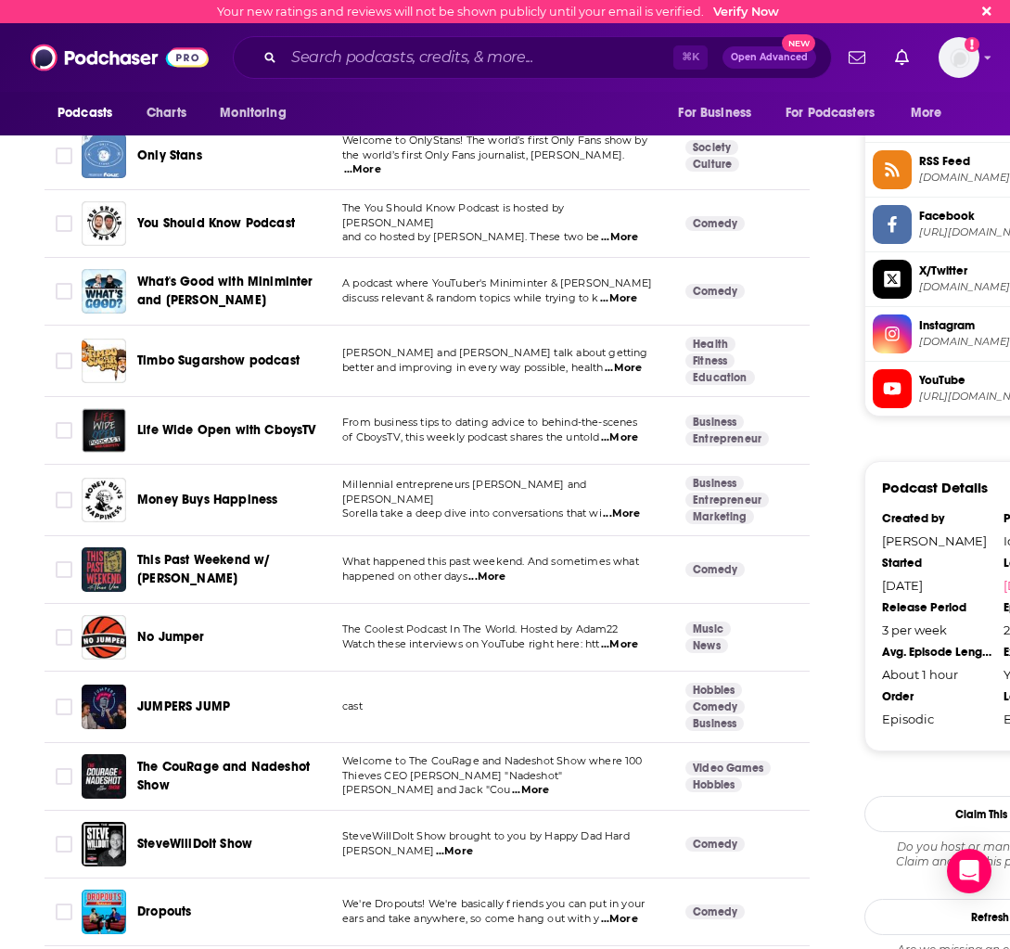
click at [638, 511] on span "...More" at bounding box center [621, 513] width 37 height 15
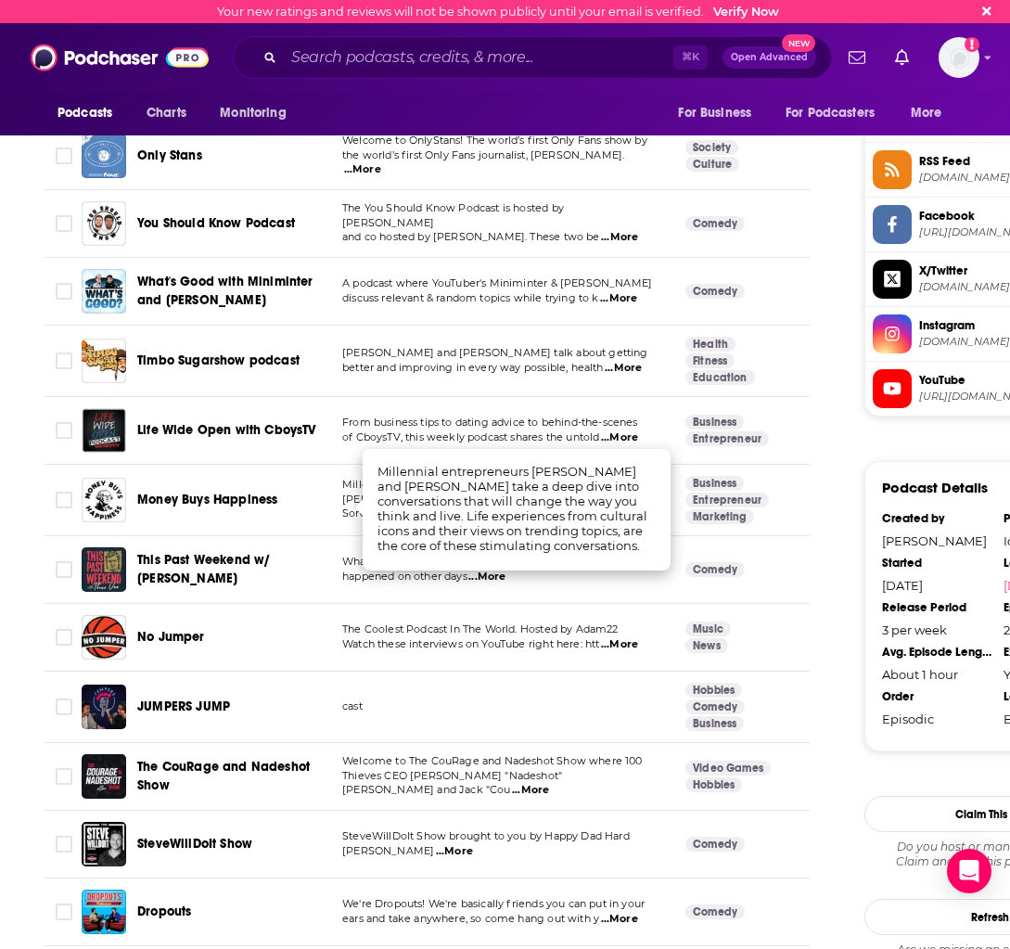
click at [242, 496] on span "Money Buys Happiness" at bounding box center [207, 499] width 140 height 16
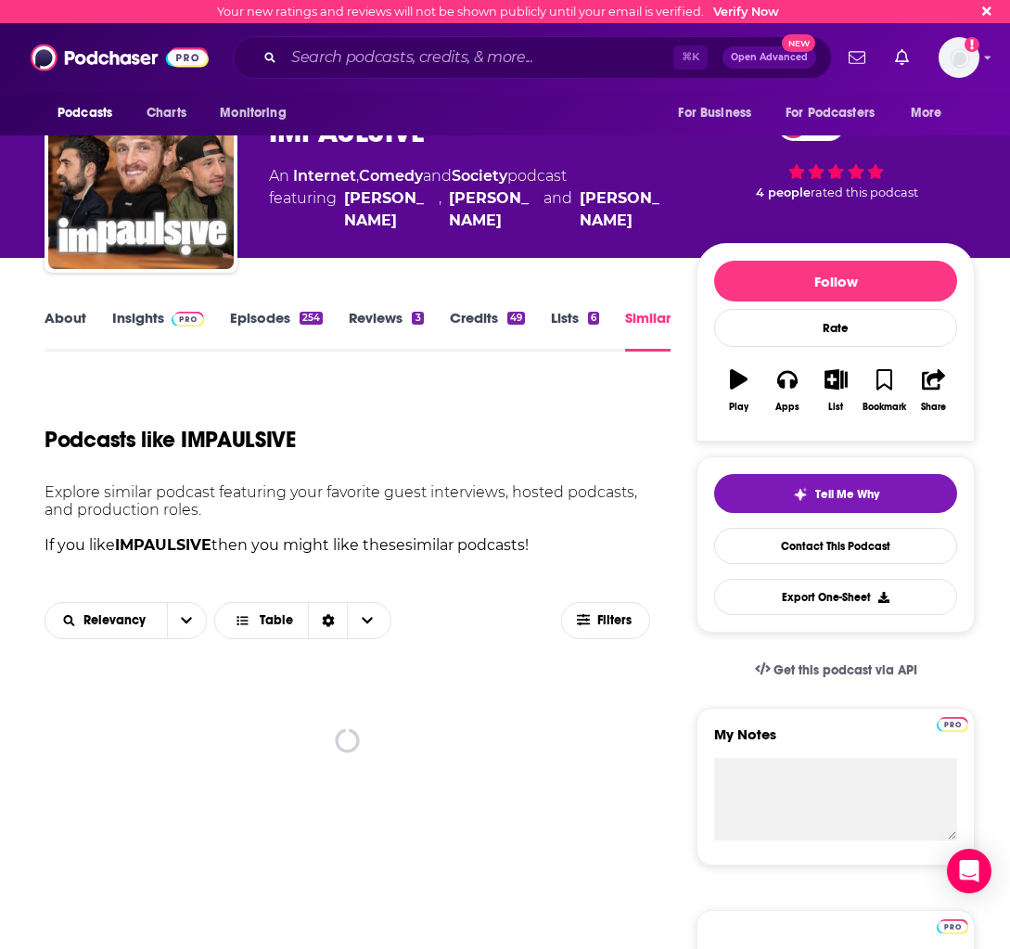
scroll to position [62, 0]
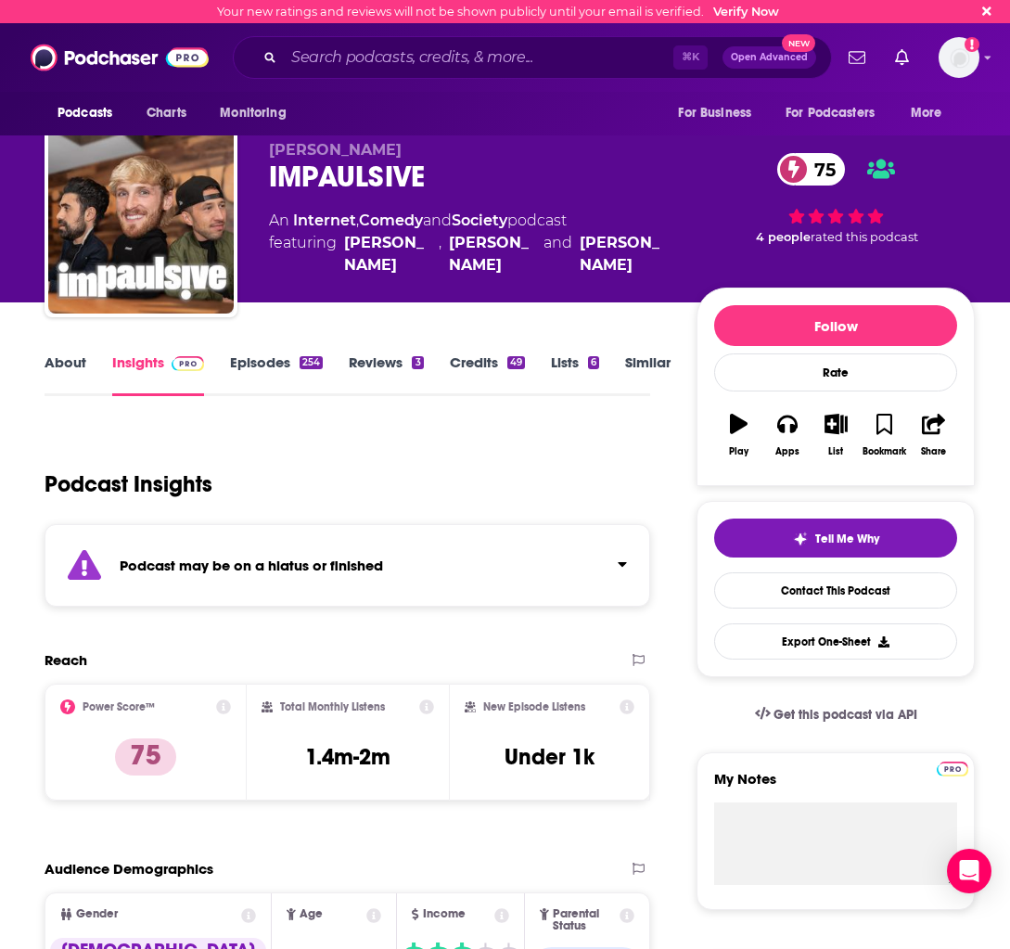
click at [639, 364] on link "Similar" at bounding box center [647, 374] width 45 height 43
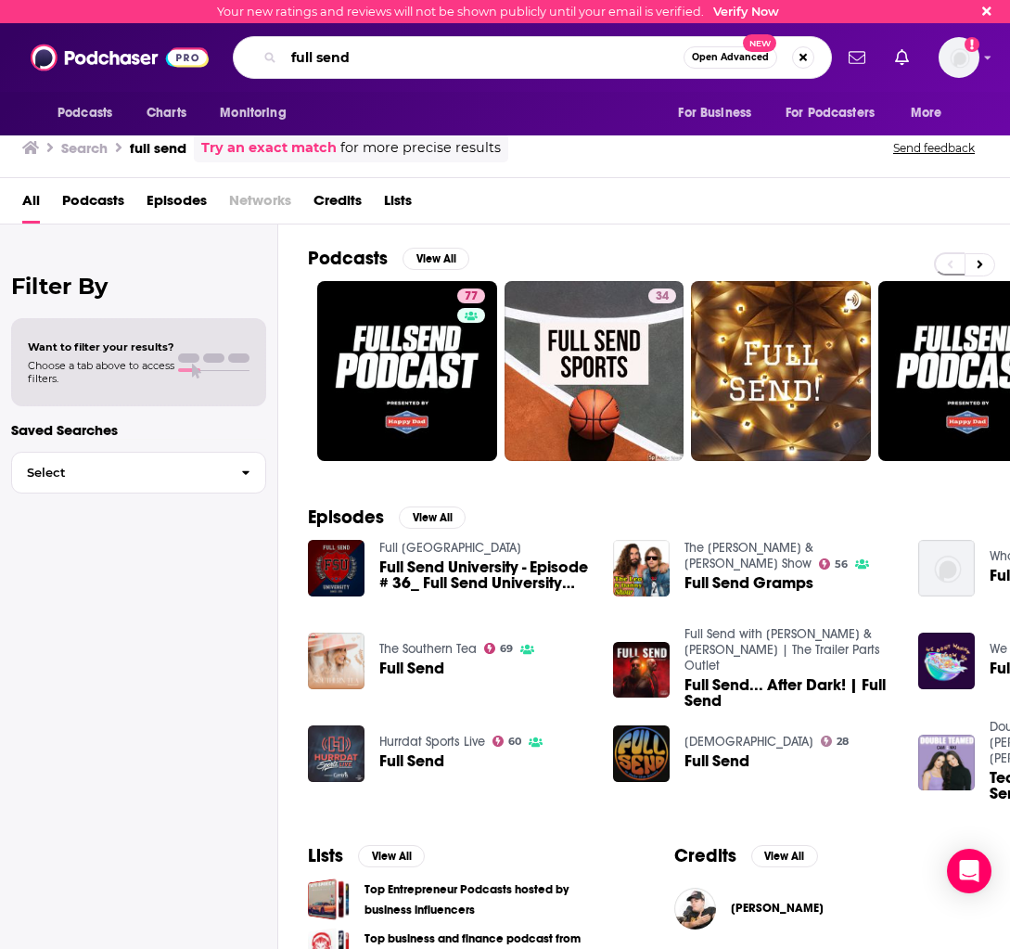
drag, startPoint x: 389, startPoint y: 60, endPoint x: 279, endPoint y: 55, distance: 110.5
click at [279, 55] on div "full send Open Advanced New" at bounding box center [532, 57] width 599 height 43
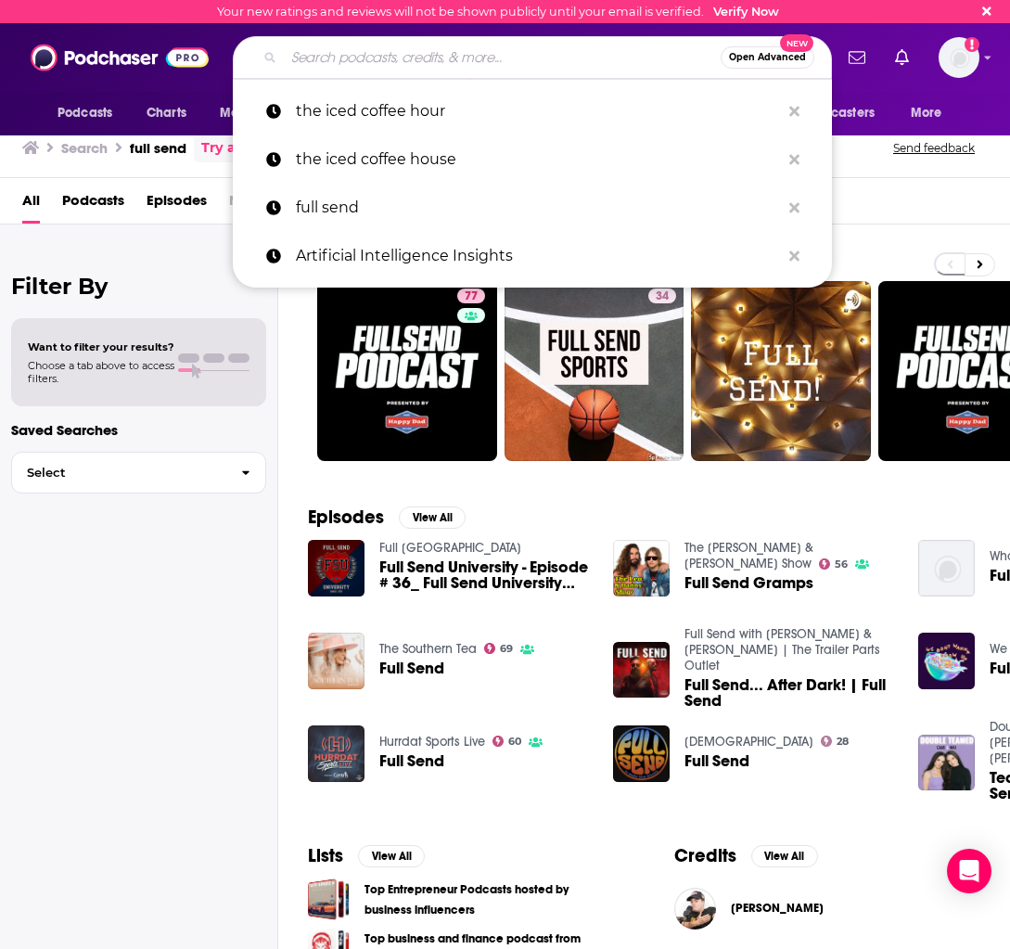
click at [408, 76] on div "Open Advanced New" at bounding box center [532, 57] width 599 height 43
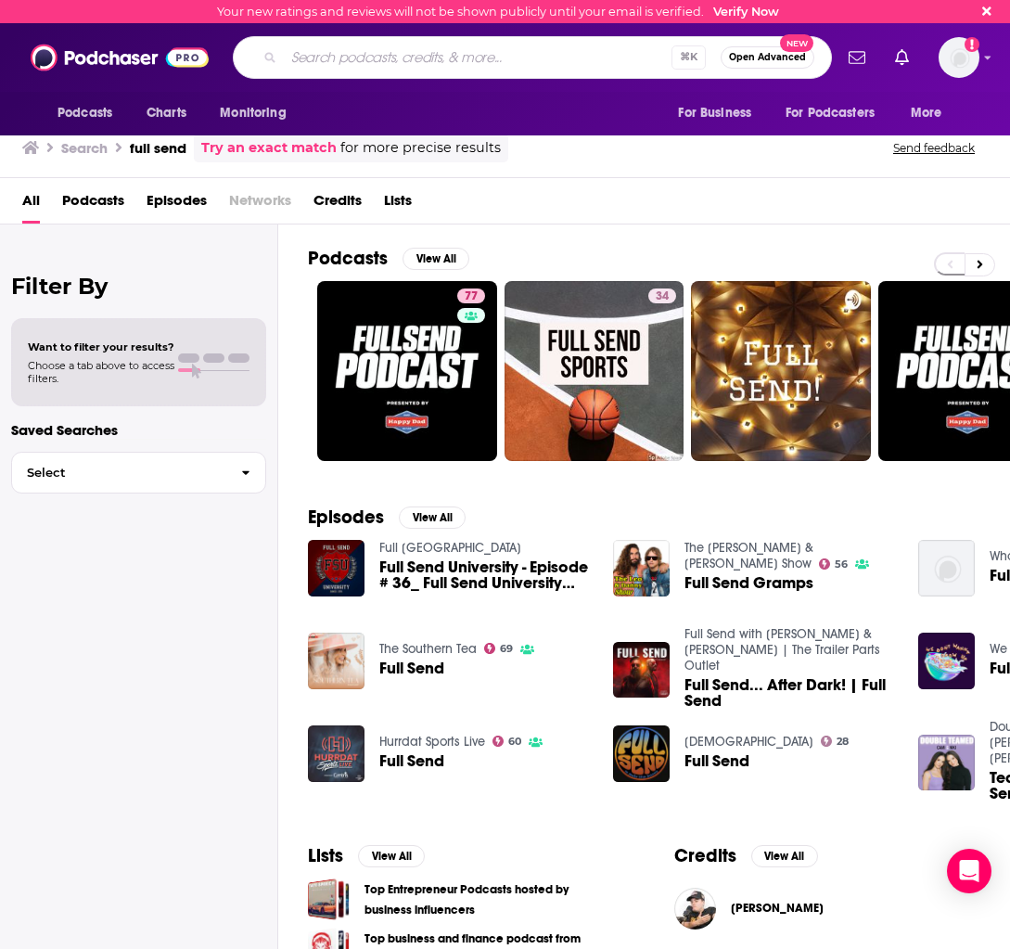
click at [366, 64] on input "Search podcasts, credits, & more..." at bounding box center [478, 58] width 388 height 30
type input "All-in-podcast"
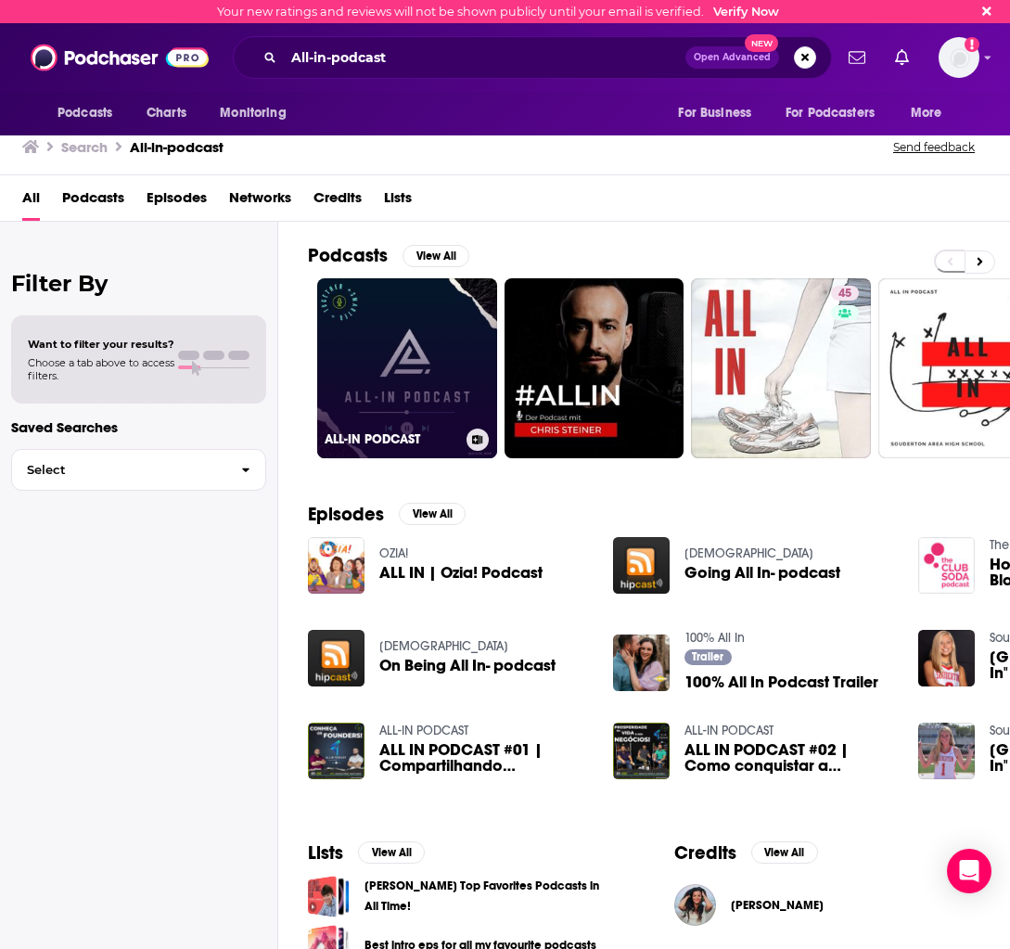
click at [389, 337] on link "ALL-IN PODCAST" at bounding box center [407, 368] width 180 height 180
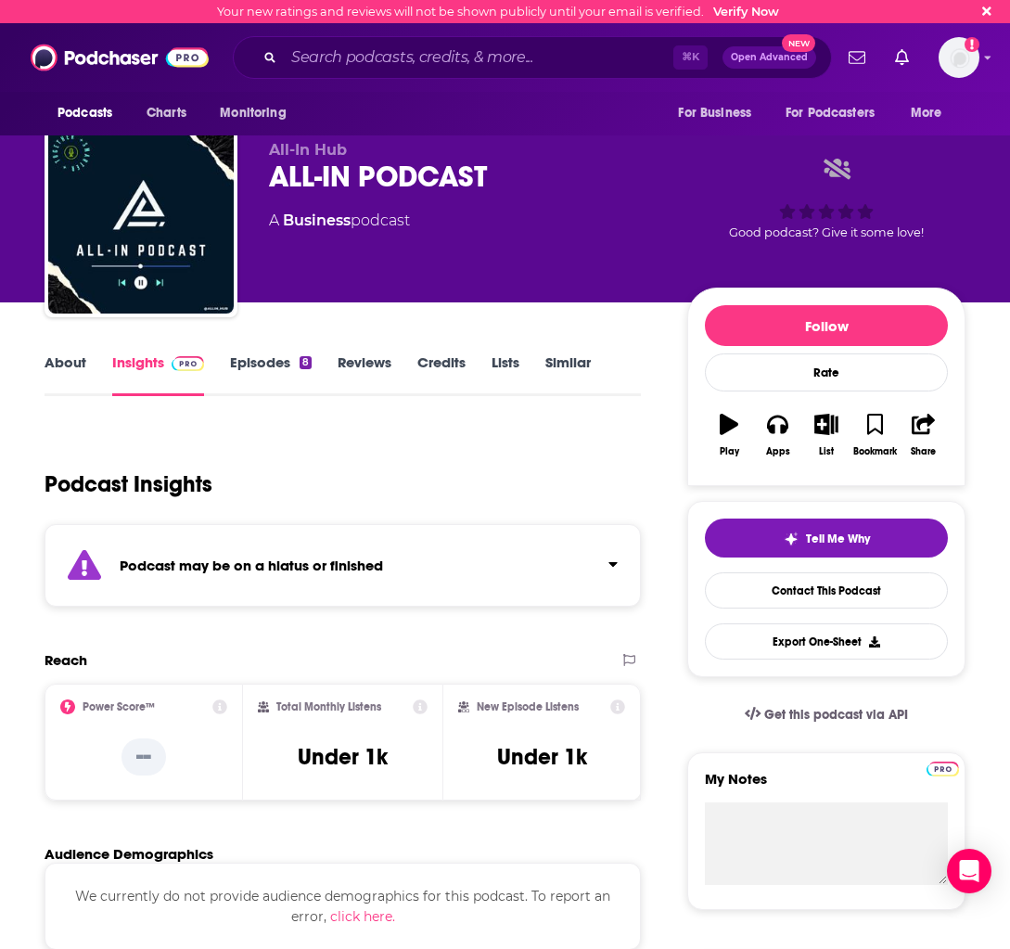
click at [564, 374] on link "Similar" at bounding box center [567, 374] width 45 height 43
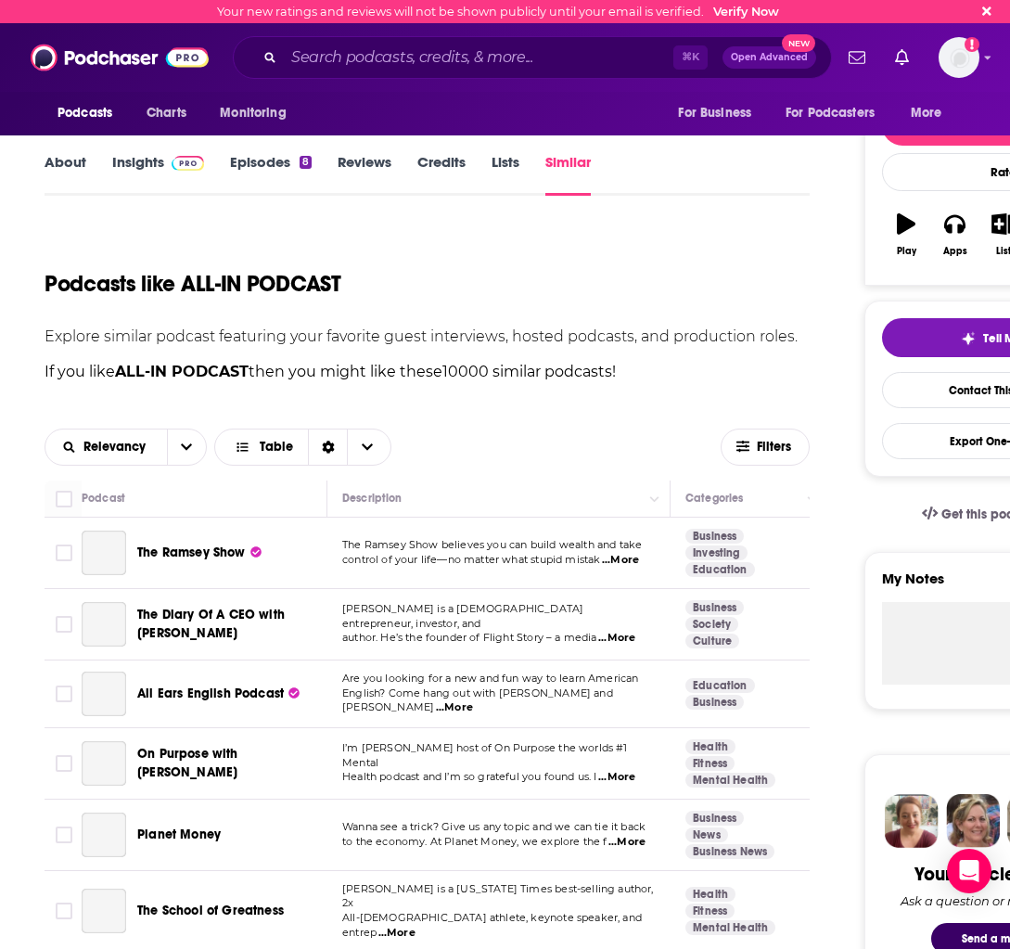
scroll to position [185, 0]
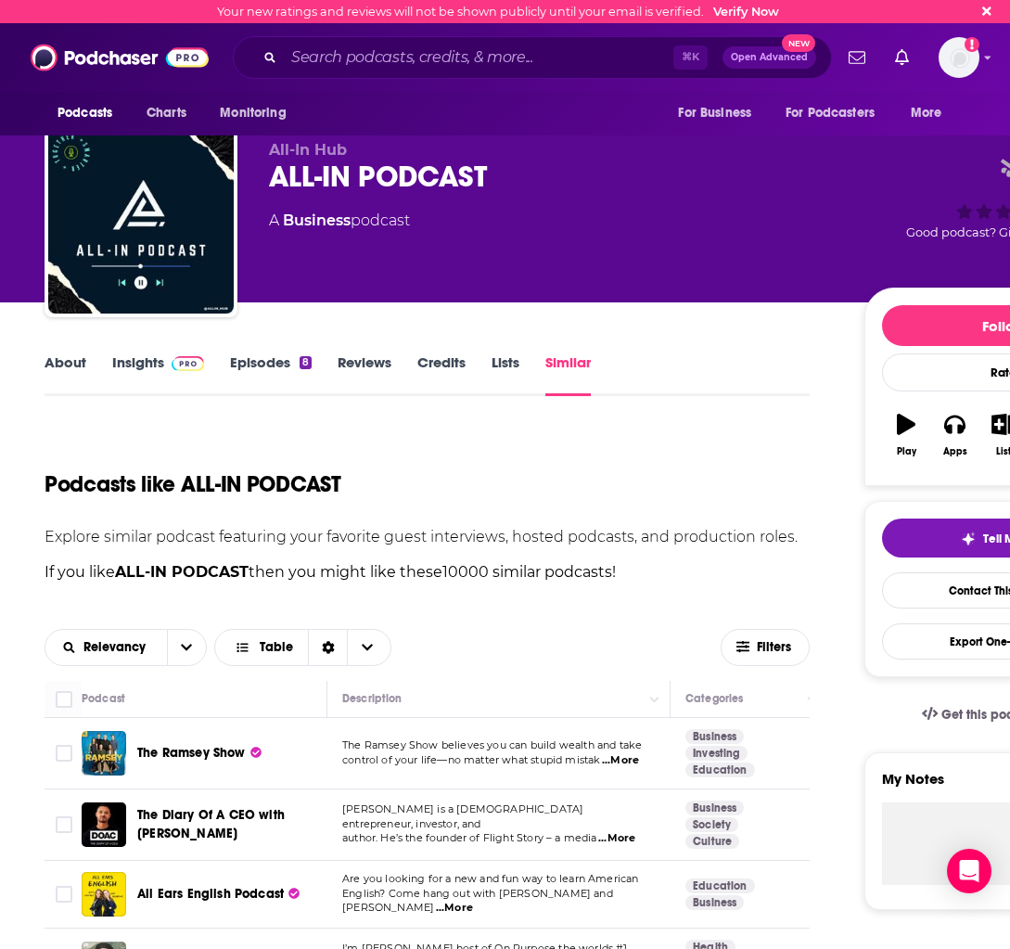
scroll to position [185, 0]
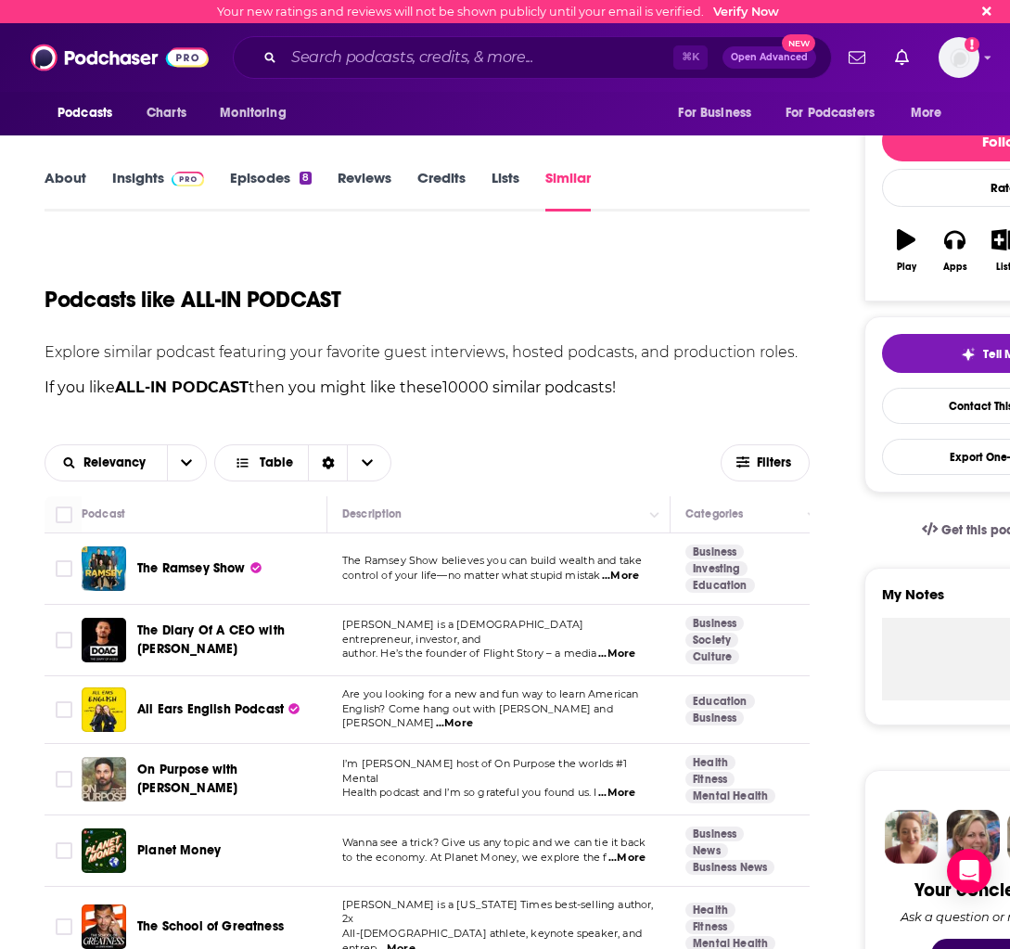
click at [203, 567] on span "The Ramsey Show" at bounding box center [191, 568] width 108 height 16
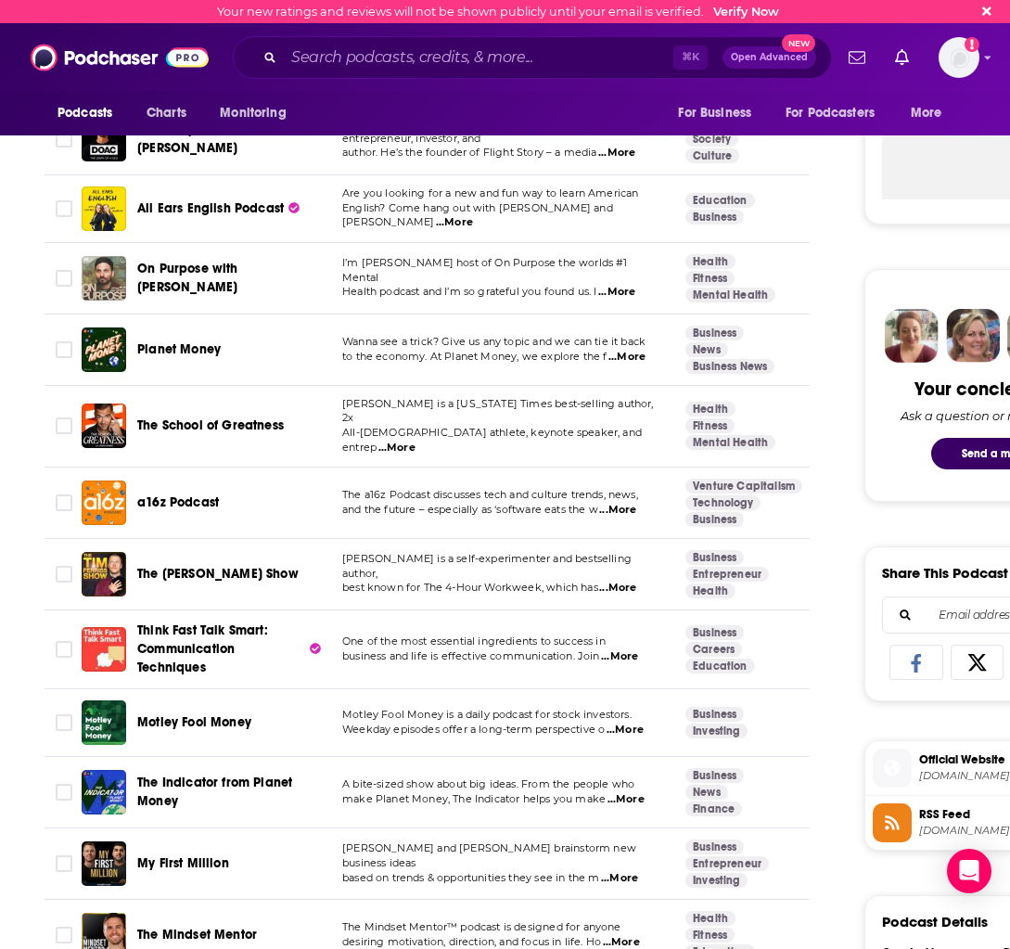
scroll to position [537, 0]
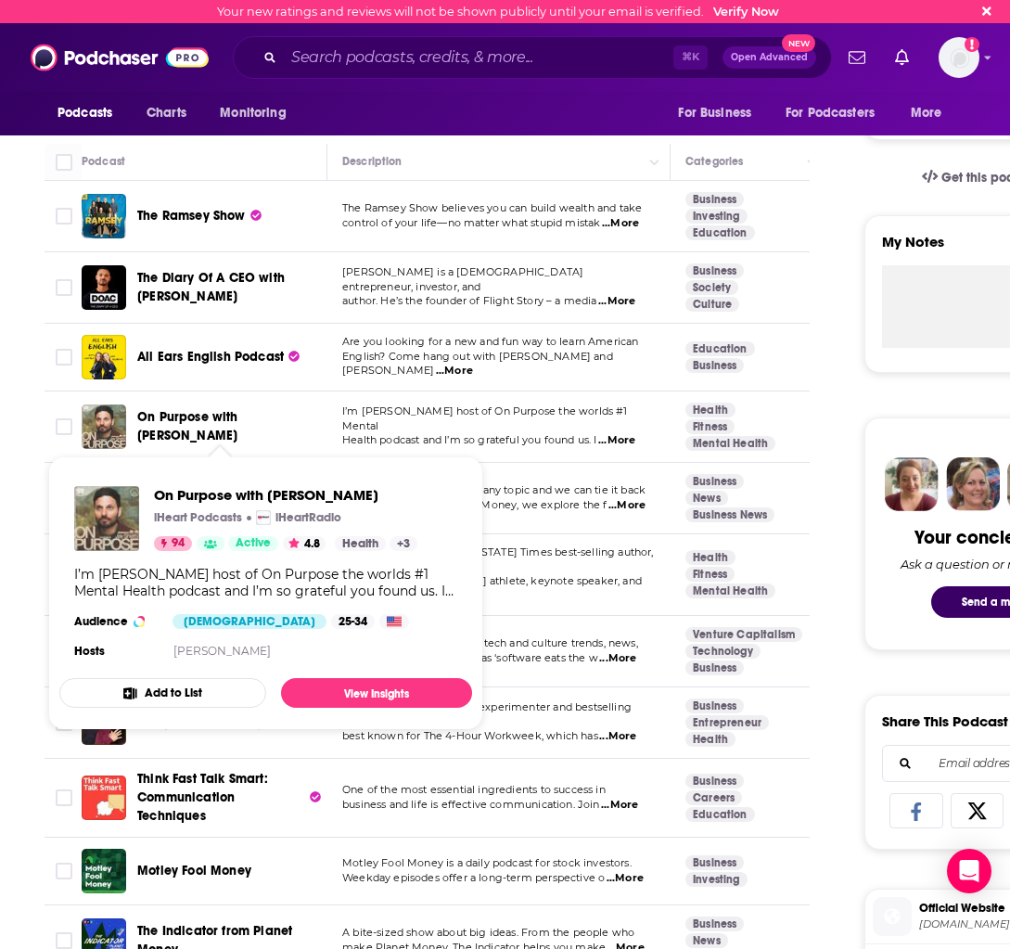
click at [185, 422] on span "On Purpose with [PERSON_NAME]" at bounding box center [187, 426] width 101 height 34
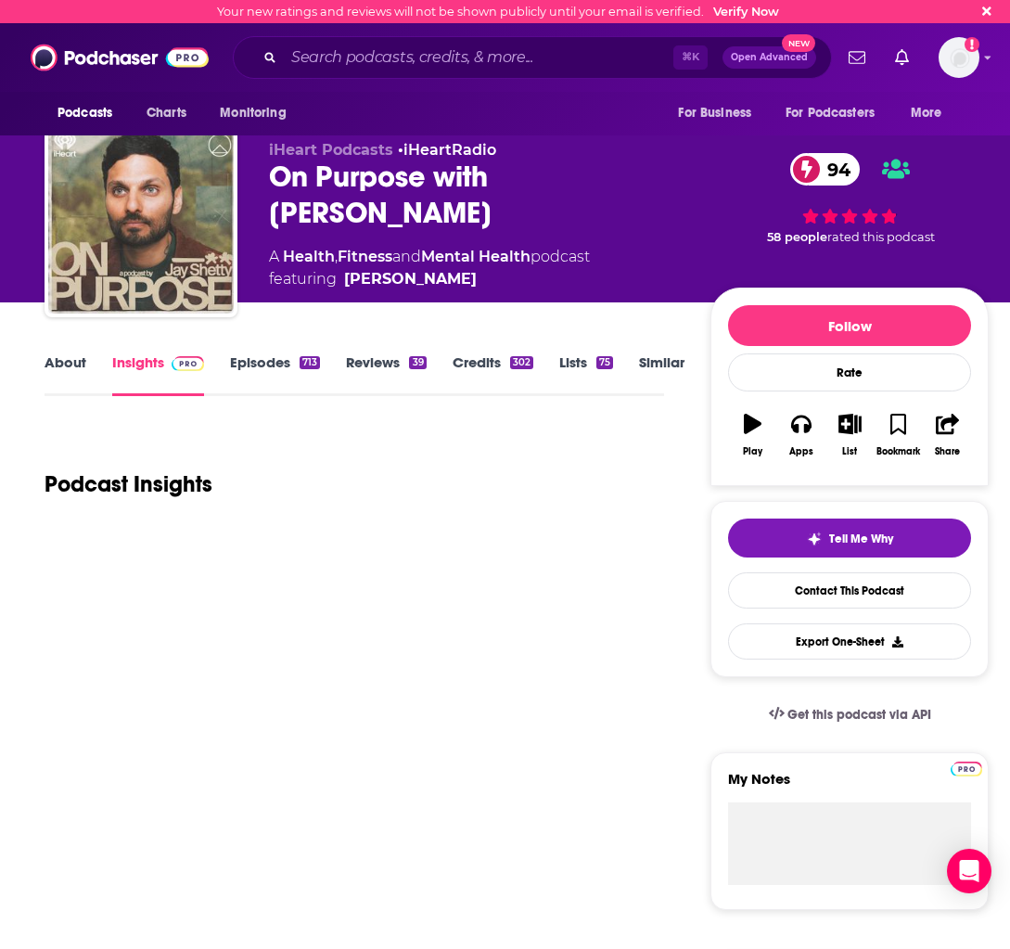
click at [648, 362] on link "Similar" at bounding box center [661, 374] width 45 height 43
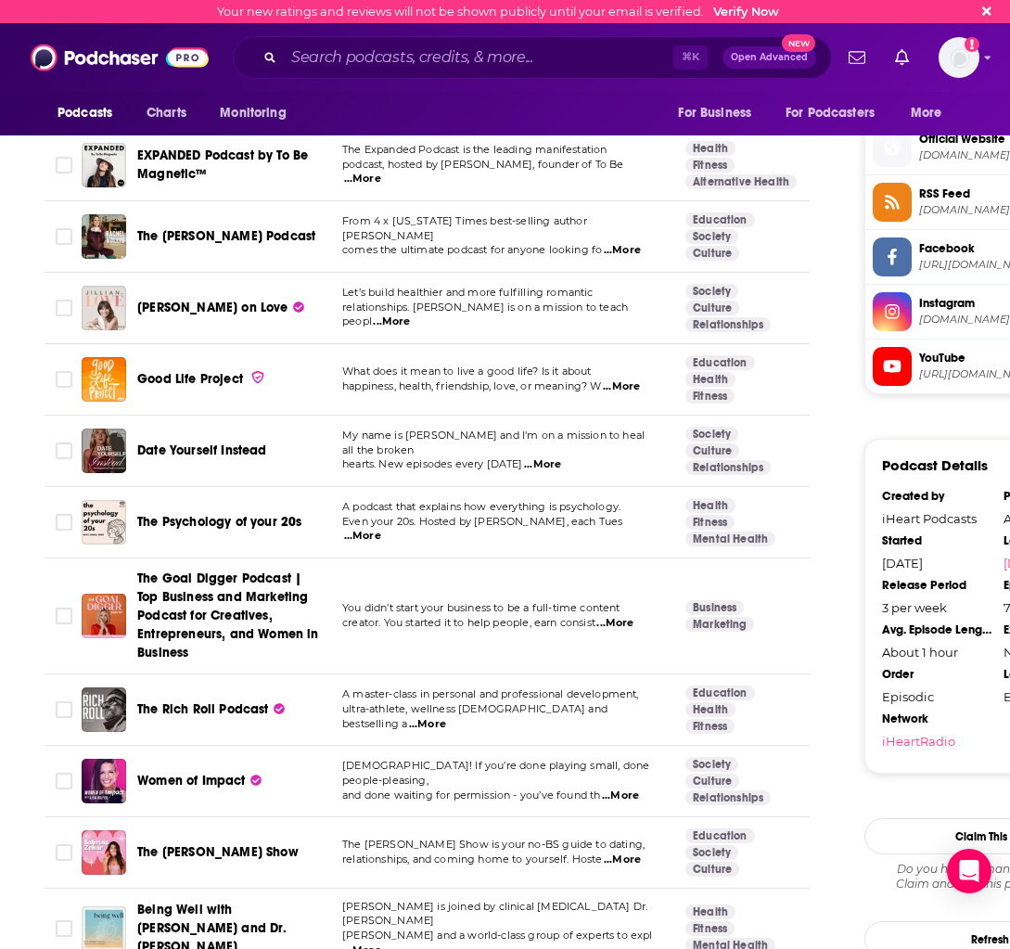
scroll to position [1538, 0]
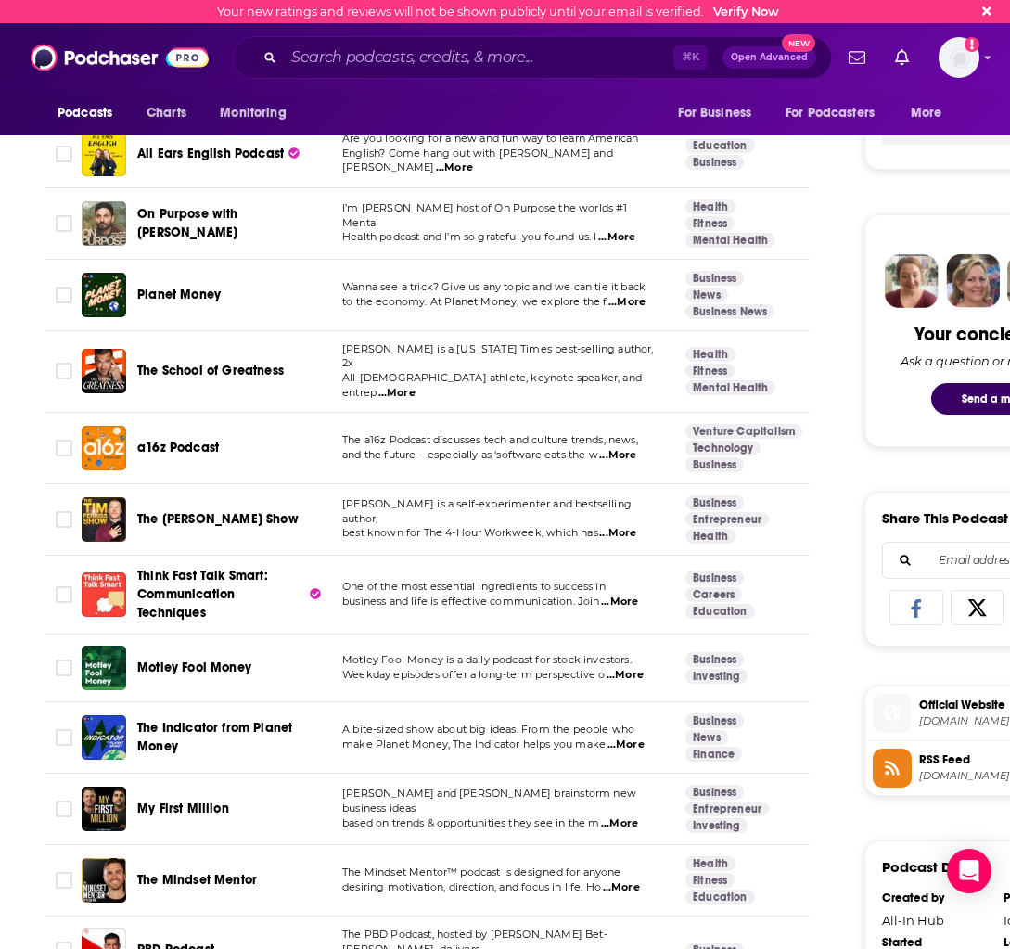
scroll to position [843, 0]
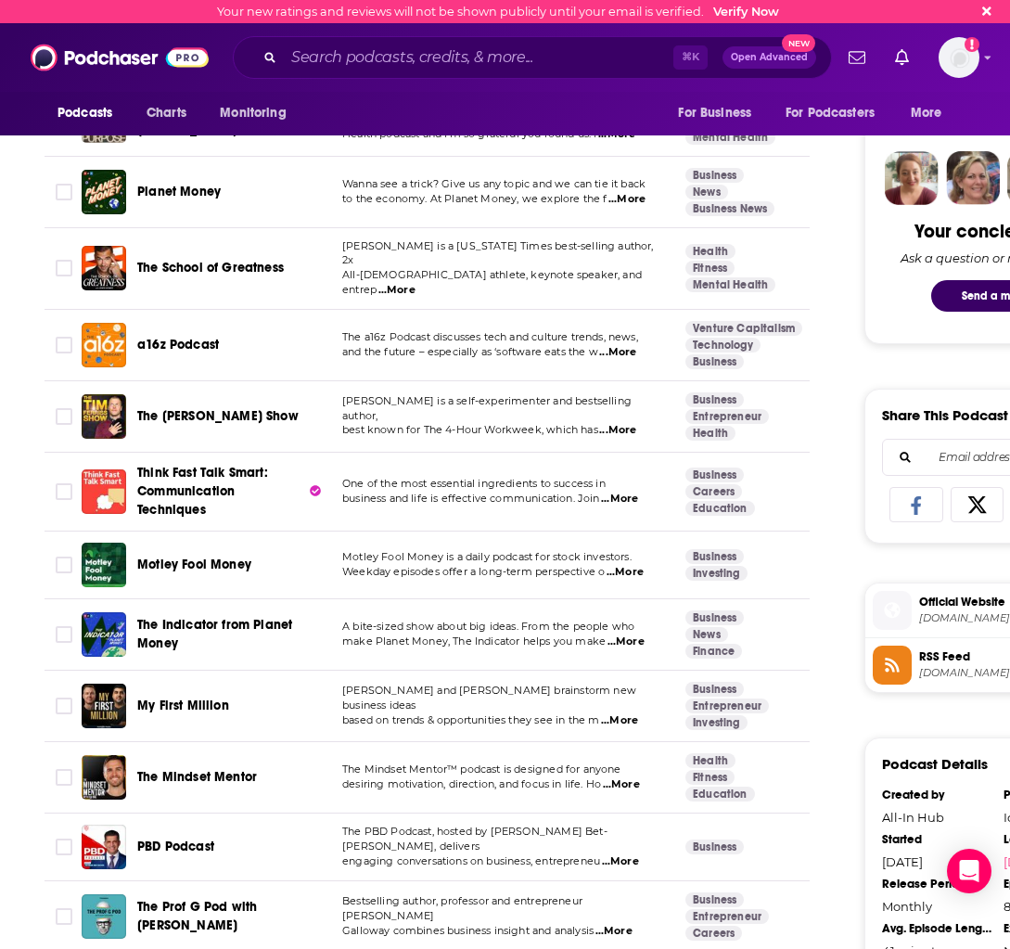
click at [216, 263] on span "The School of Greatness" at bounding box center [210, 268] width 147 height 16
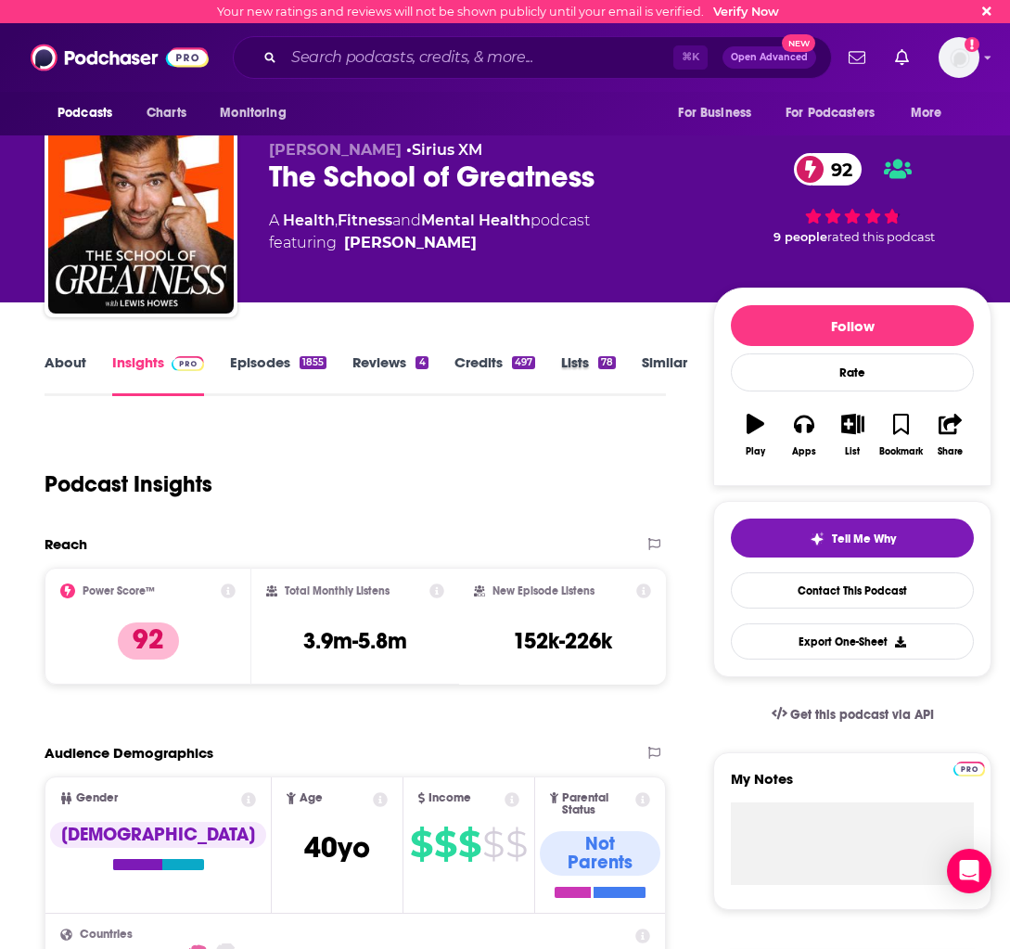
click at [631, 369] on div "Lists 78" at bounding box center [601, 374] width 81 height 43
click at [666, 359] on link "Similar" at bounding box center [664, 374] width 45 height 43
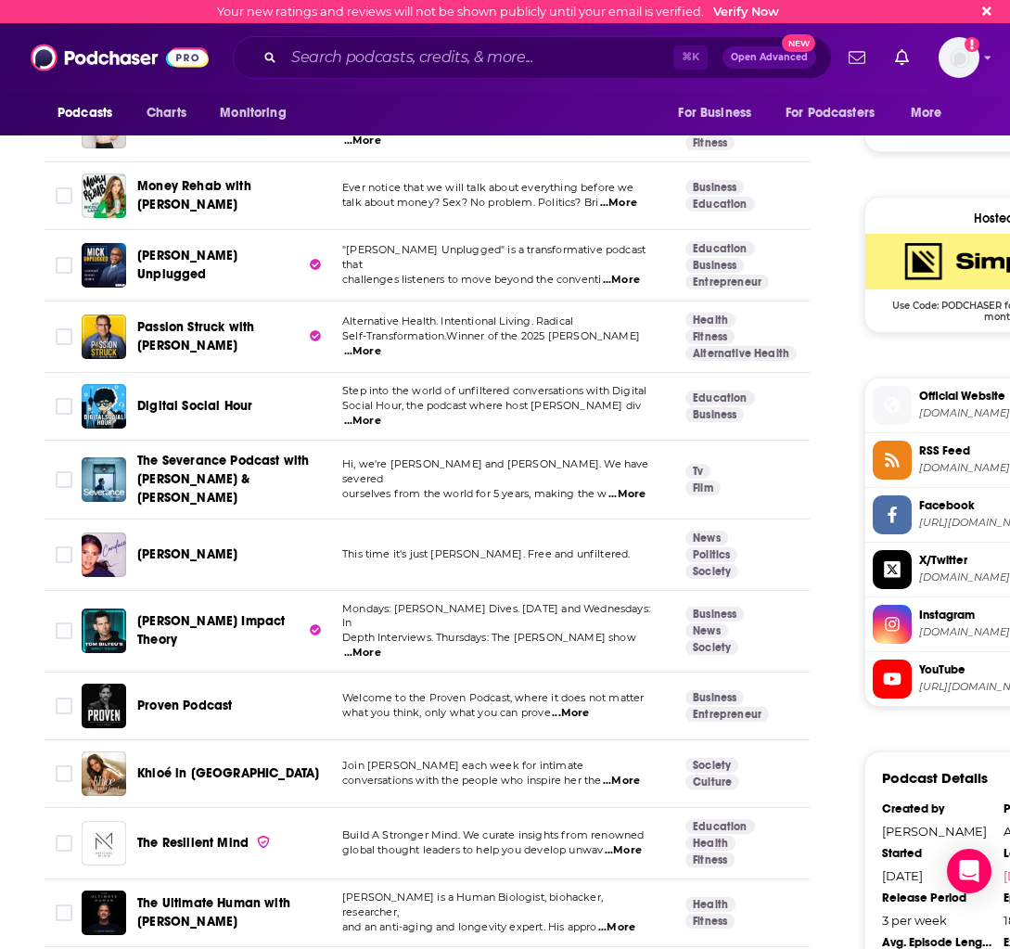
scroll to position [1464, 0]
